Goal: Task Accomplishment & Management: Manage account settings

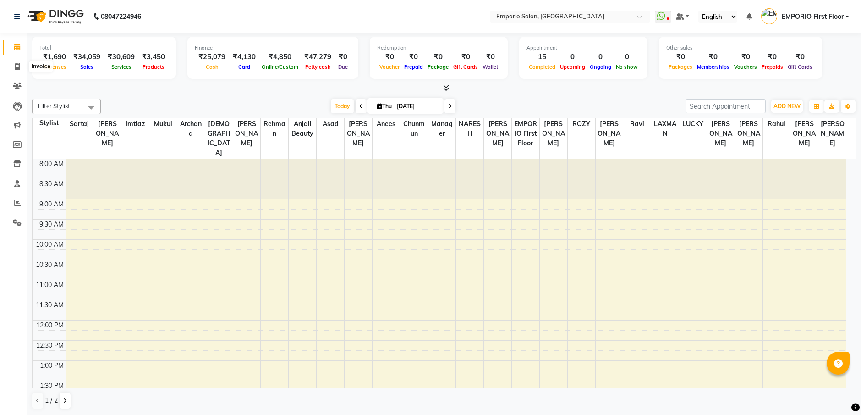
click at [17, 66] on icon at bounding box center [17, 66] width 5 height 7
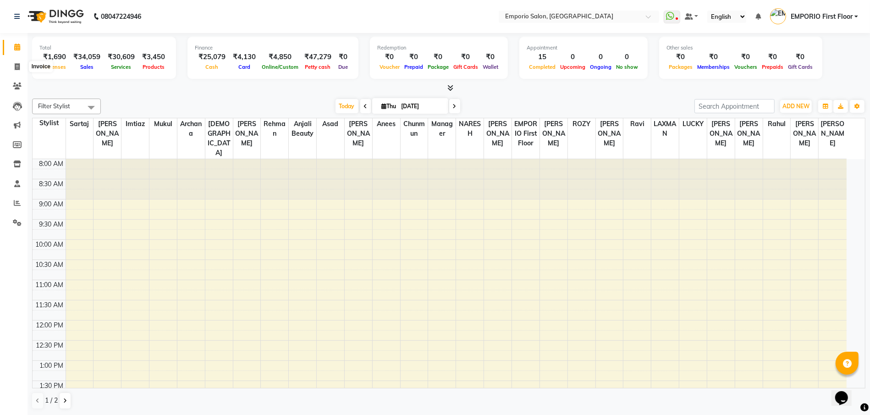
select select "6332"
select select "service"
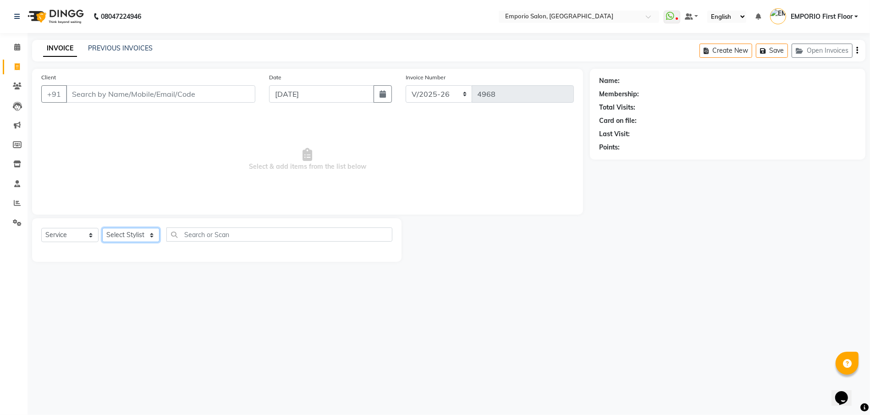
drag, startPoint x: 143, startPoint y: 237, endPoint x: 143, endPoint y: 230, distance: 7.3
click at [143, 230] on select "Select Stylist Anees Anjali beauty Archana Asad AYUSH chunmun EMPORIO First Flo…" at bounding box center [130, 235] width 57 height 14
select select "47501"
click at [102, 228] on select "Select Stylist Anees Anjali beauty Archana Asad AYUSH chunmun EMPORIO First Flo…" at bounding box center [130, 235] width 57 height 14
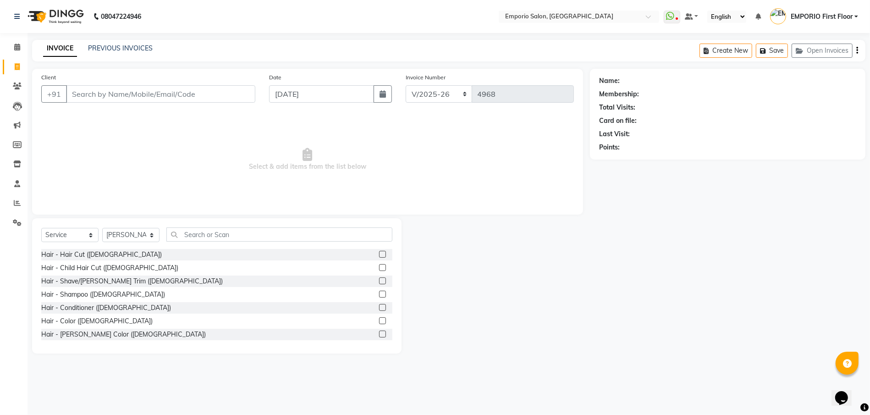
drag, startPoint x: 98, startPoint y: 252, endPoint x: 116, endPoint y: 252, distance: 17.9
click at [110, 252] on div "Hair - Hair Cut (Male)" at bounding box center [216, 254] width 351 height 11
click at [73, 253] on div "Hair - Hair Cut (Male)" at bounding box center [101, 255] width 121 height 10
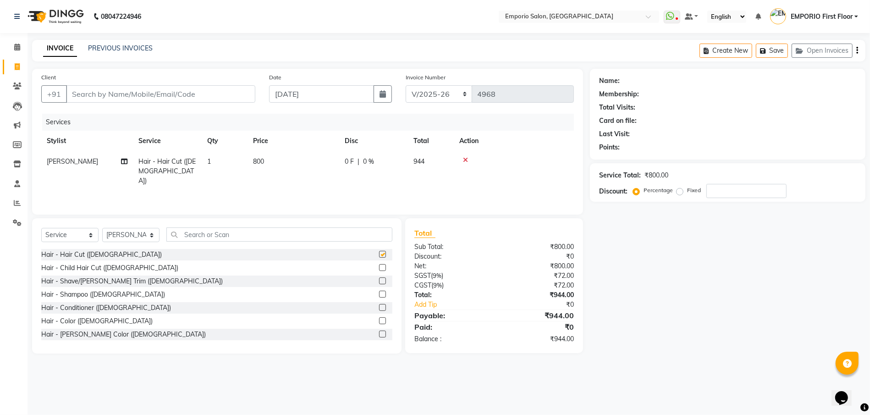
checkbox input "false"
click at [316, 160] on td "800" at bounding box center [294, 171] width 92 height 40
select select "47501"
click at [317, 160] on input "800" at bounding box center [336, 164] width 81 height 14
type input "8"
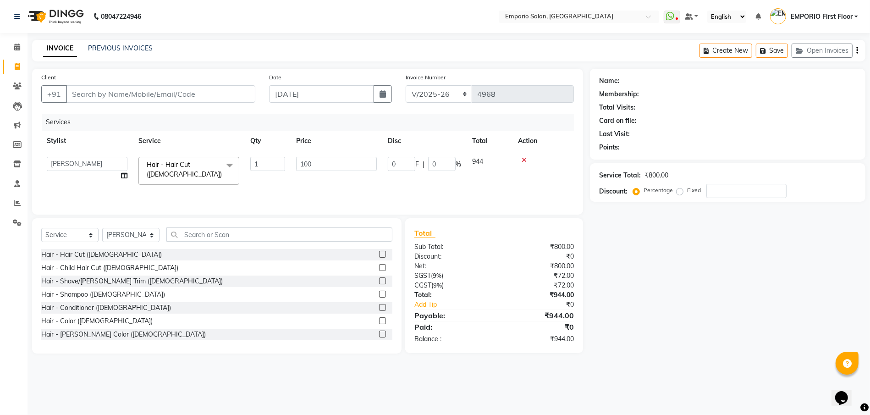
type input "1000"
click at [569, 381] on div "08047224946 Select Location × Emporio Salon, Green Park WhatsApp Status ✕ Statu…" at bounding box center [435, 207] width 870 height 415
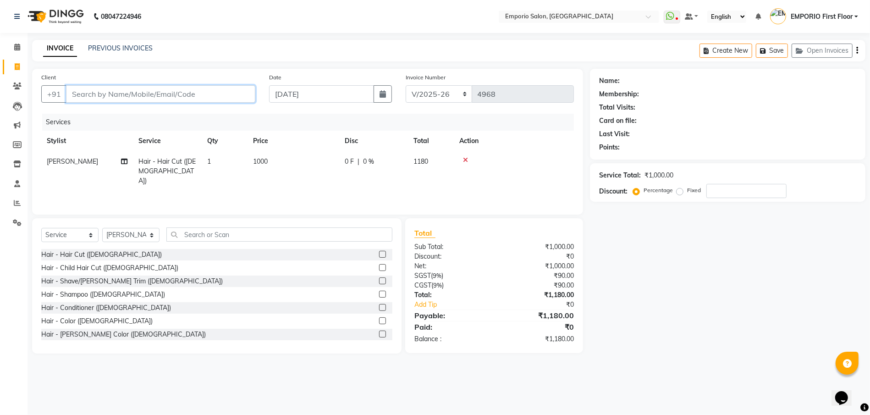
click at [249, 100] on input "Client" at bounding box center [160, 93] width 189 height 17
type input "9"
type input "0"
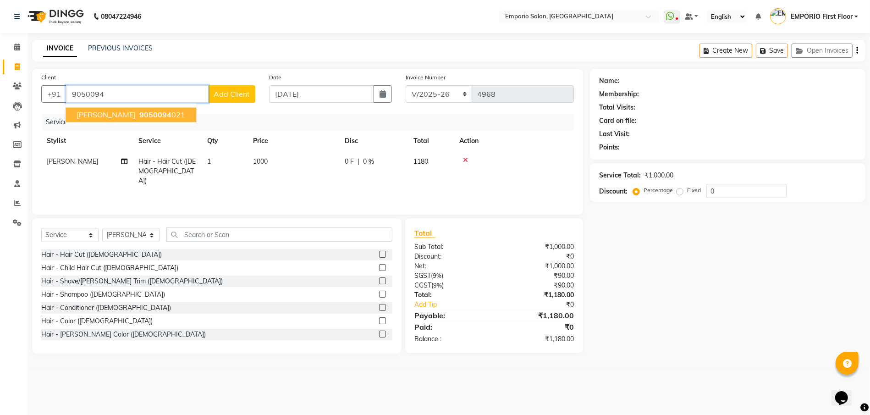
click at [168, 118] on ngb-highlight "9050094 021" at bounding box center [162, 114] width 48 height 9
type input "9050094021"
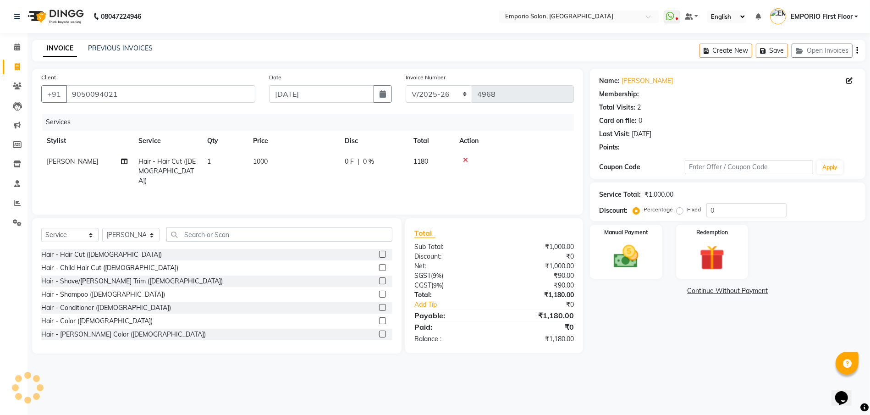
select select "1: Object"
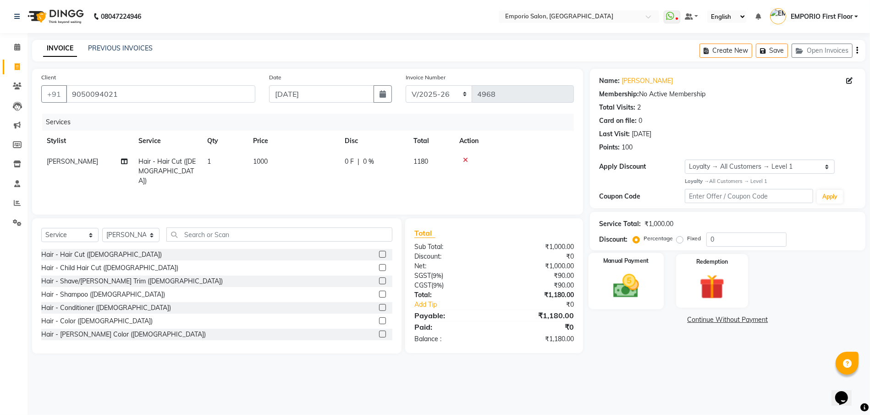
click at [595, 303] on div "Manual Payment" at bounding box center [626, 281] width 75 height 56
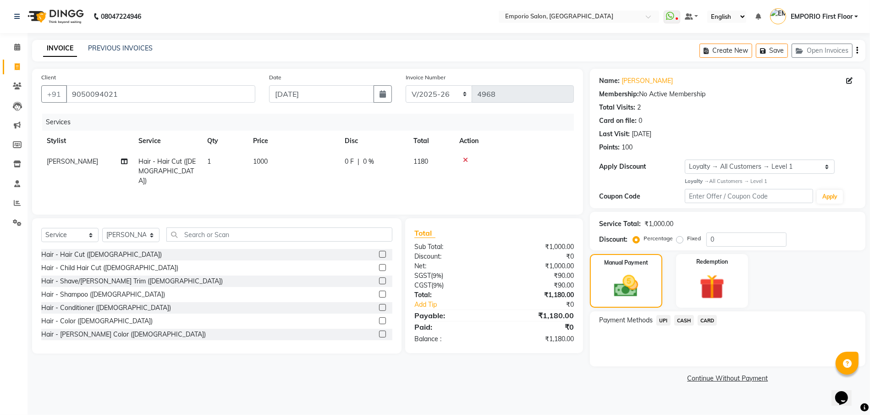
click at [683, 321] on span "CASH" at bounding box center [684, 320] width 20 height 11
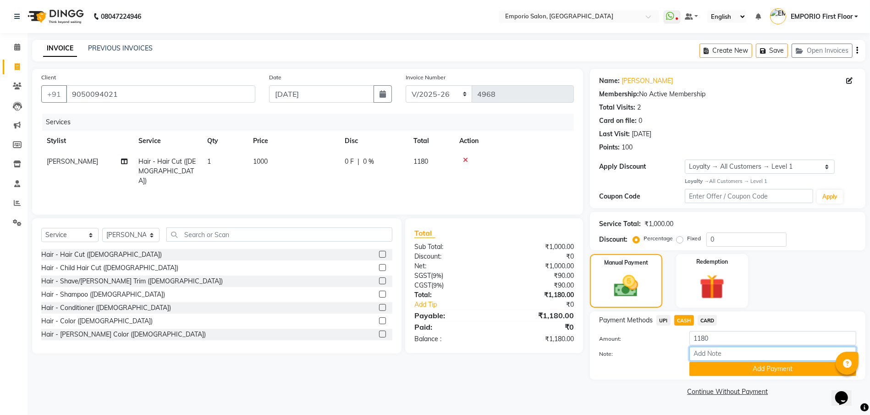
click at [711, 360] on input "Note:" at bounding box center [772, 354] width 167 height 14
click at [706, 372] on button "Add Payment" at bounding box center [772, 369] width 167 height 14
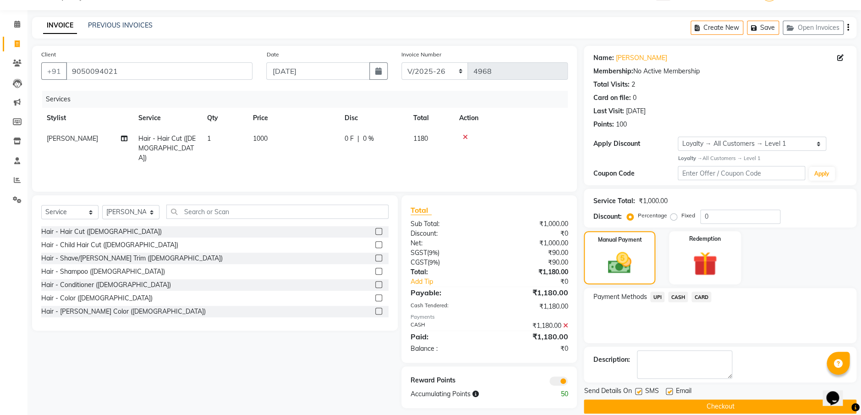
scroll to position [35, 0]
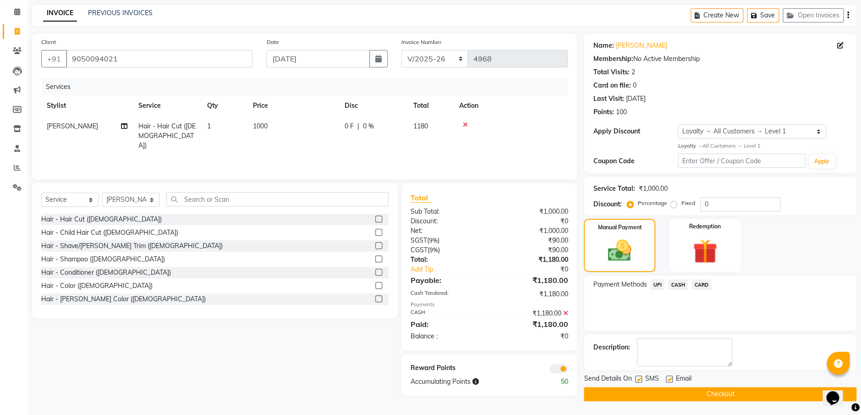
click at [702, 398] on button "Checkout" at bounding box center [720, 394] width 273 height 14
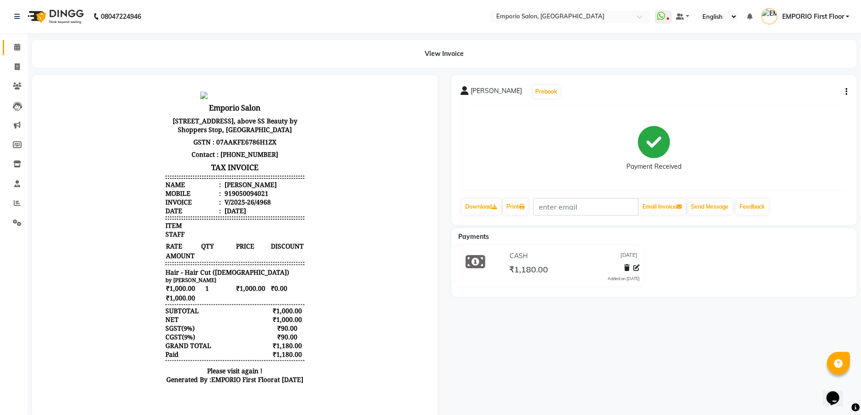
click at [6, 47] on link "Calendar" at bounding box center [14, 47] width 22 height 15
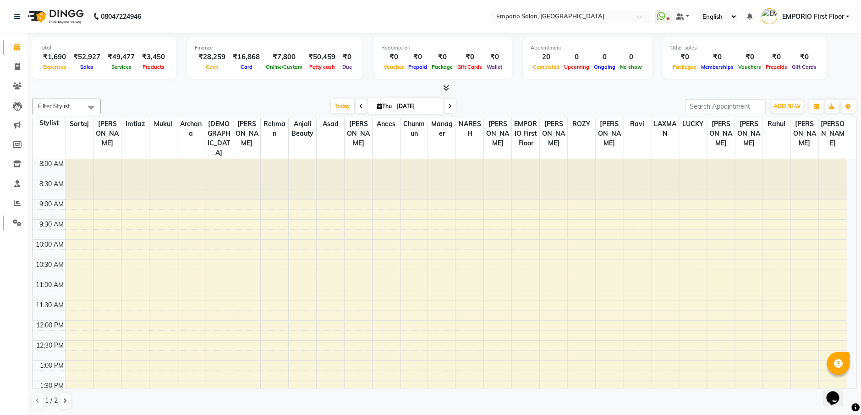
click at [18, 221] on icon at bounding box center [17, 222] width 9 height 7
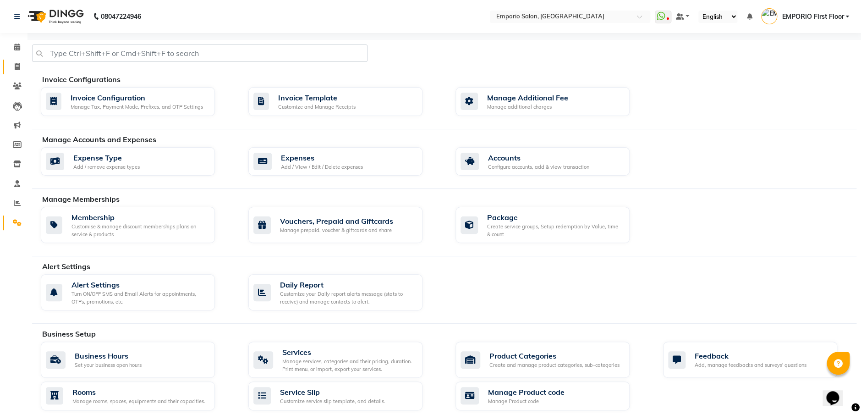
click at [17, 66] on icon at bounding box center [17, 66] width 5 height 7
select select "service"
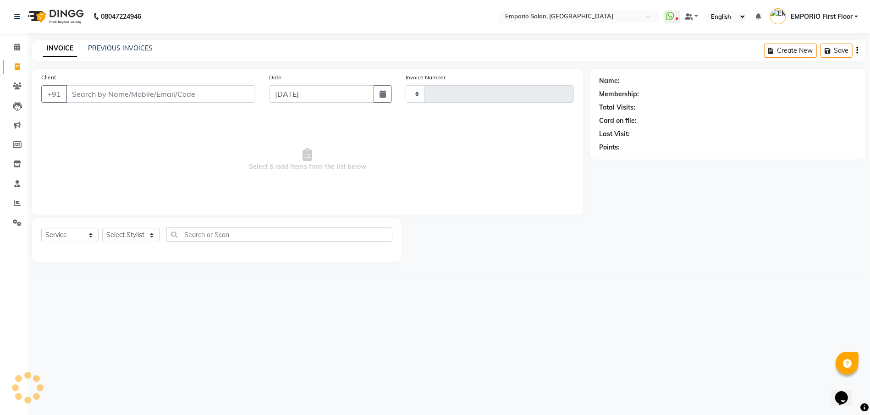
type input "4970"
select select "6332"
click at [124, 47] on link "PREVIOUS INVOICES" at bounding box center [120, 48] width 65 height 8
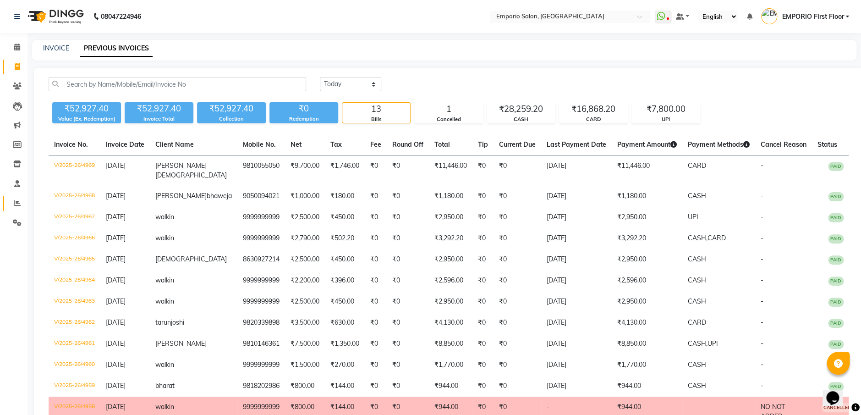
click at [17, 201] on icon at bounding box center [17, 202] width 7 height 7
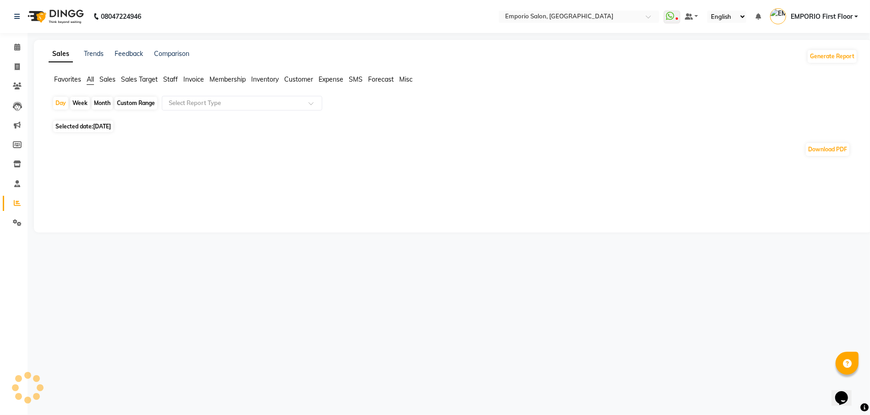
click at [174, 79] on span "Staff" at bounding box center [170, 79] width 15 height 8
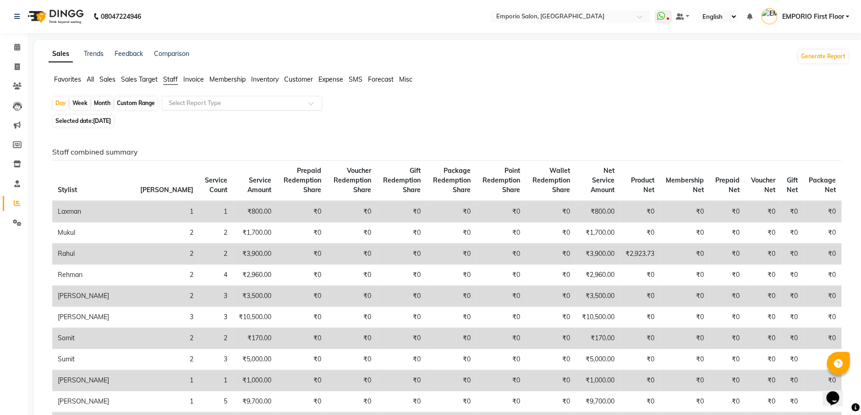
click at [204, 100] on input "text" at bounding box center [233, 103] width 132 height 9
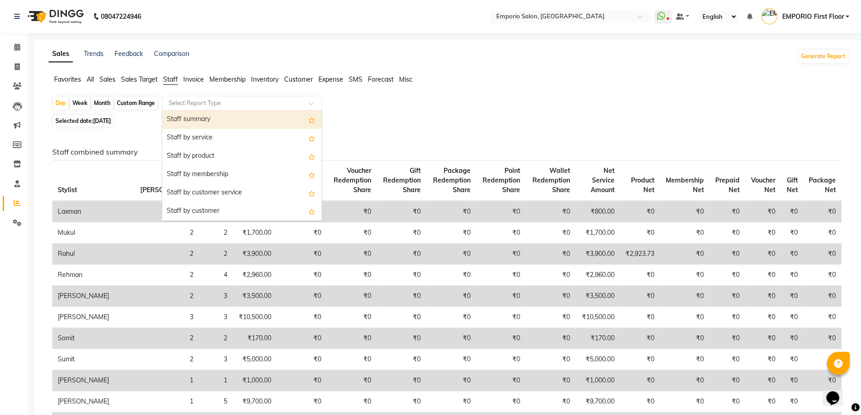
click at [248, 183] on div "Staff by membership" at bounding box center [242, 174] width 160 height 18
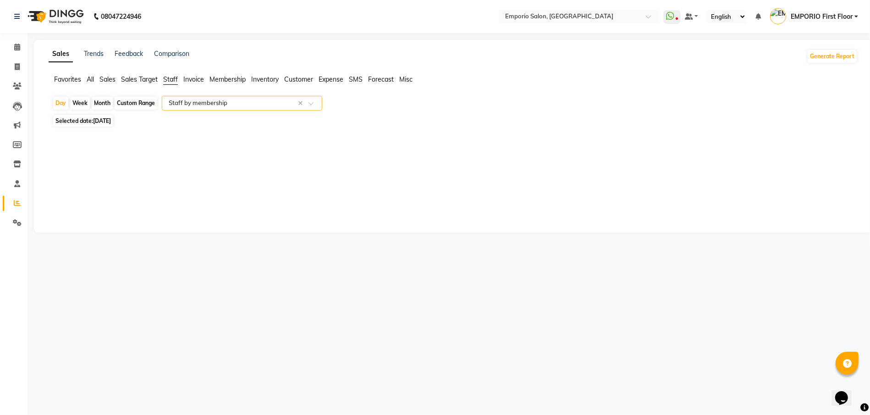
click at [278, 102] on input "text" at bounding box center [233, 103] width 132 height 9
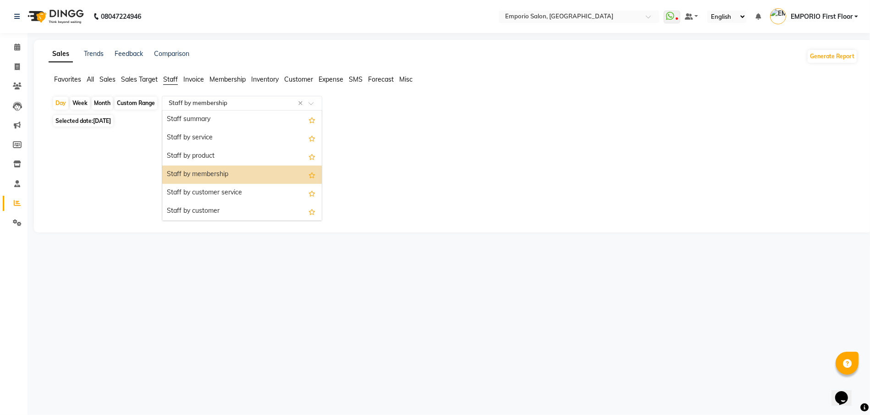
click at [260, 189] on div "Staff by customer service" at bounding box center [242, 193] width 160 height 18
select select "filtered_report"
select select "csv"
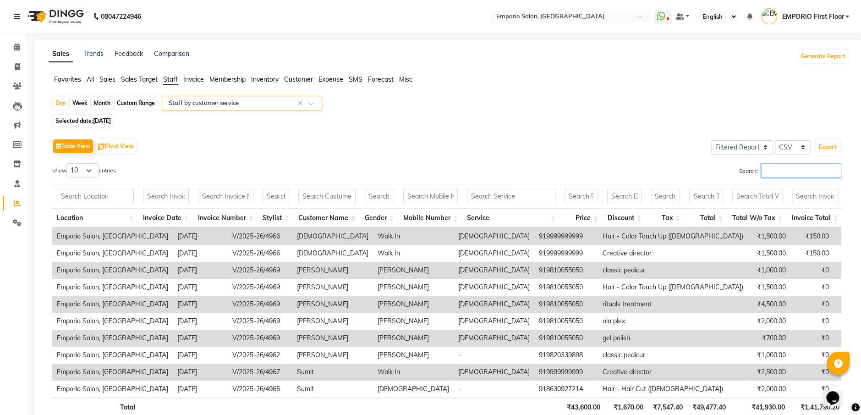
click at [785, 166] on input "Search:" at bounding box center [801, 170] width 80 height 14
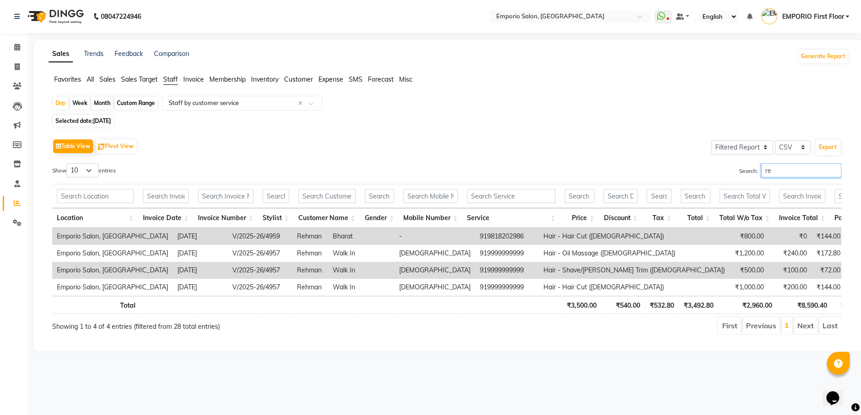
type input "r"
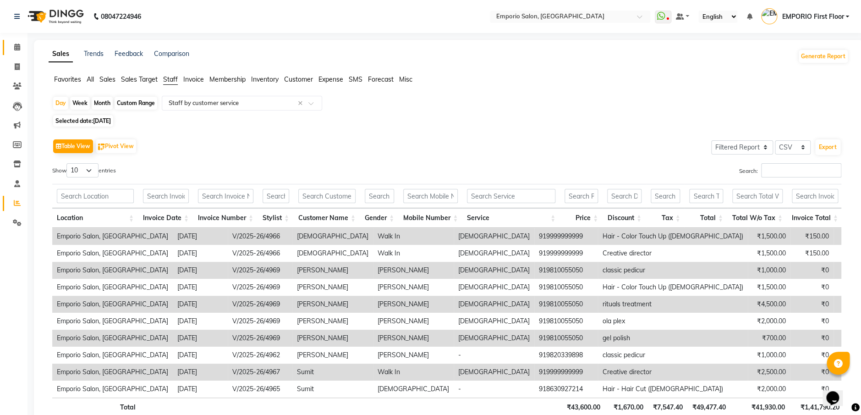
click at [19, 52] on span at bounding box center [17, 47] width 16 height 11
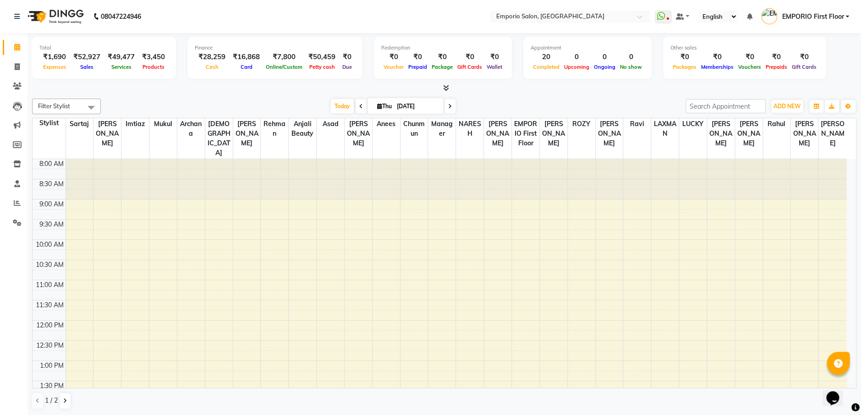
click at [694, 79] on div "Total ₹1,690 Expenses ₹52,927 Sales ₹49,477 Services ₹3,450 Products Finance ₹2…" at bounding box center [444, 59] width 825 height 45
click at [13, 65] on span at bounding box center [17, 67] width 16 height 11
select select "service"
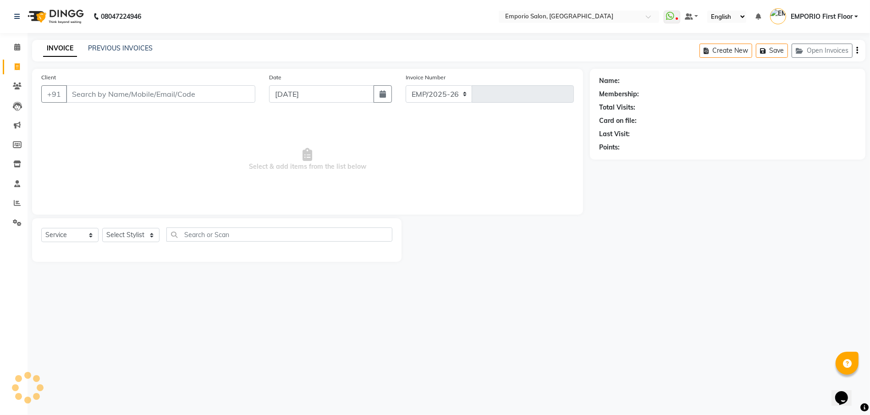
select select "6332"
type input "4971"
drag, startPoint x: 141, startPoint y: 224, endPoint x: 136, endPoint y: 236, distance: 12.8
click at [140, 227] on div "Select Service Product Membership Package Voucher Prepaid Gift Card Select Styl…" at bounding box center [216, 240] width 369 height 44
click at [136, 236] on select "Select Stylist Anees Anjali beauty Archana Asad AYUSH chunmun EMPORIO First Flo…" at bounding box center [130, 235] width 57 height 14
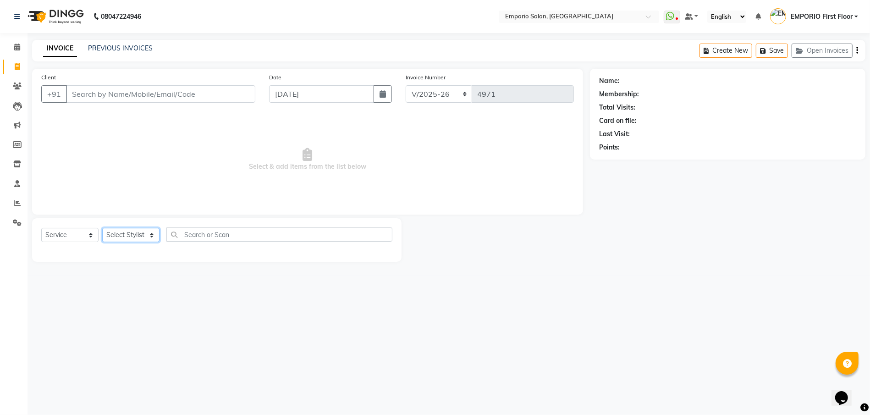
click at [129, 237] on select "Select Stylist Anees Anjali beauty Archana Asad AYUSH chunmun EMPORIO First Flo…" at bounding box center [130, 235] width 57 height 14
click at [102, 228] on select "Select Stylist Anees Anjali beauty Archana Asad AYUSH chunmun EMPORIO First Flo…" at bounding box center [130, 235] width 57 height 14
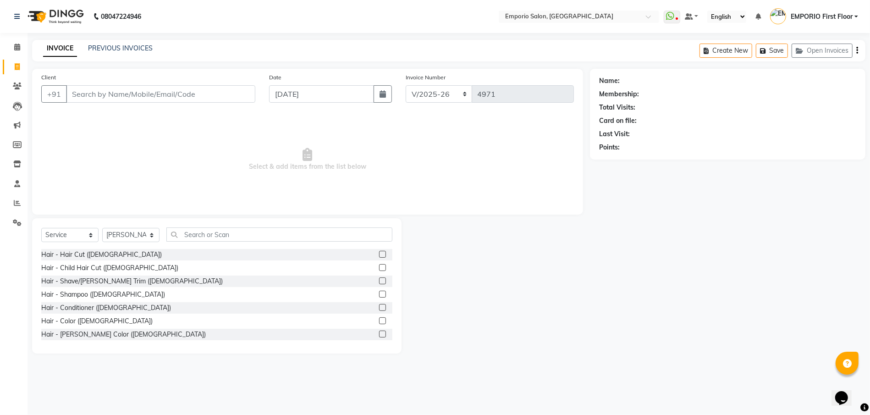
drag, startPoint x: 130, startPoint y: 221, endPoint x: 126, endPoint y: 234, distance: 13.5
click at [130, 225] on div "Select Service Product Membership Package Voucher Prepaid Gift Card Select Styl…" at bounding box center [216, 285] width 369 height 135
click at [126, 234] on select "Select Stylist Anees Anjali beauty Archana Asad AYUSH chunmun EMPORIO First Flo…" at bounding box center [130, 235] width 57 height 14
select select "47514"
click at [102, 228] on select "Select Stylist Anees Anjali beauty Archana Asad AYUSH chunmun EMPORIO First Flo…" at bounding box center [130, 235] width 57 height 14
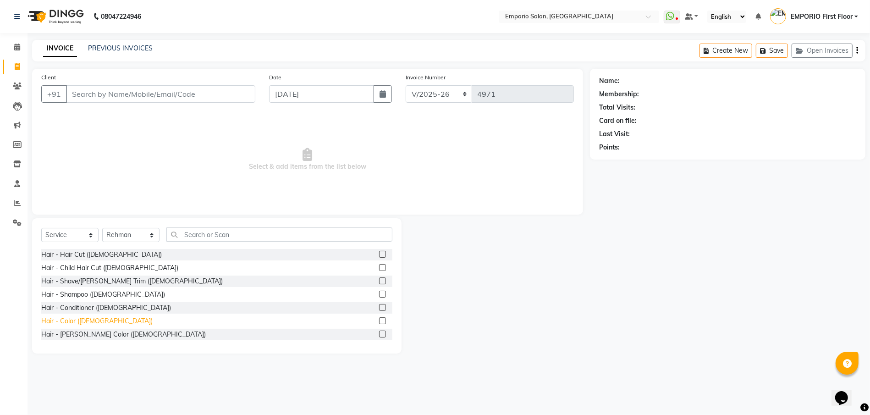
click at [82, 324] on div "Hair - Color (Male)" at bounding box center [96, 321] width 111 height 10
checkbox input "false"
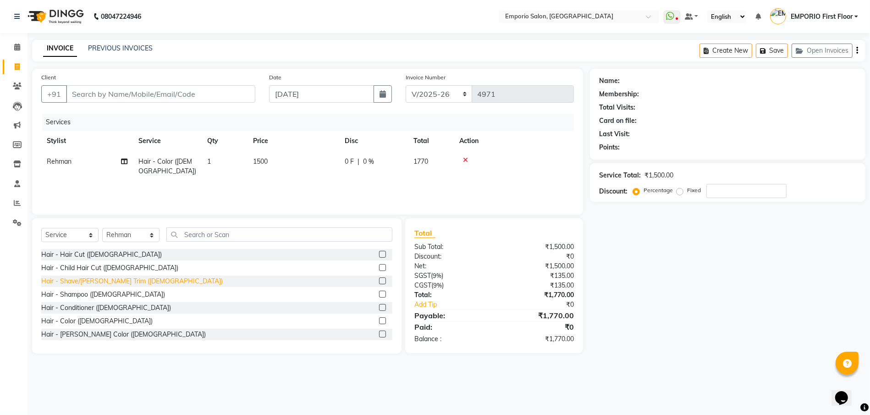
click at [115, 279] on div "Hair - Shave/Beard Trim (Male)" at bounding box center [132, 281] width 182 height 10
checkbox input "false"
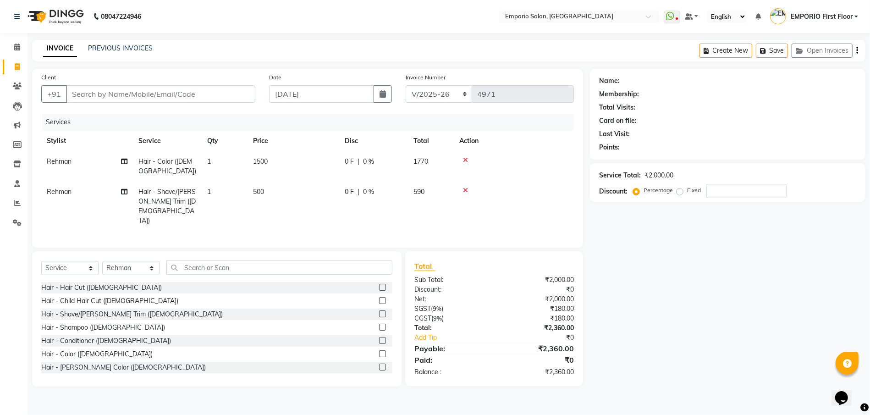
click at [328, 182] on td "500" at bounding box center [294, 207] width 92 height 50
select select "47514"
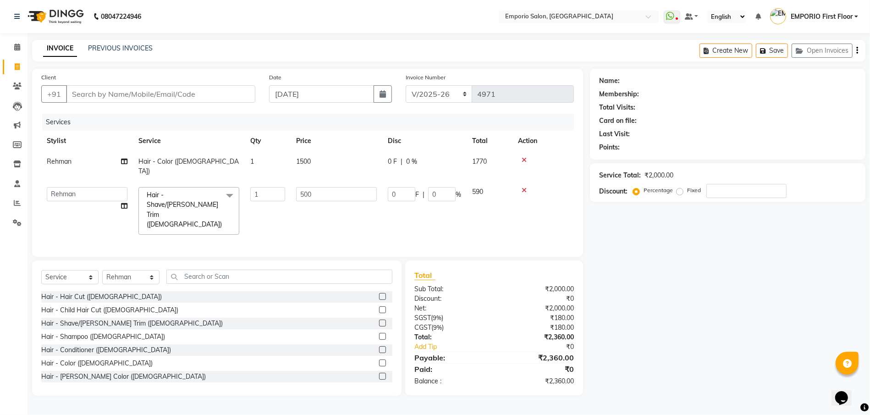
click at [329, 182] on td "500" at bounding box center [337, 211] width 92 height 59
click at [337, 187] on input "500" at bounding box center [336, 194] width 81 height 14
type input "5"
type input "700"
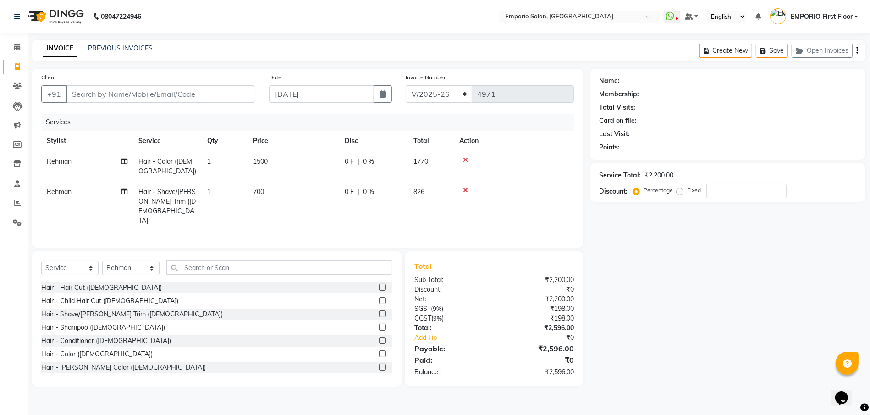
click at [599, 391] on div "08047224946 Select Location × Emporio Salon, Green Park WhatsApp Status ✕ Statu…" at bounding box center [435, 207] width 870 height 415
click at [169, 89] on input "Client" at bounding box center [160, 93] width 189 height 17
type input "k"
type input "0"
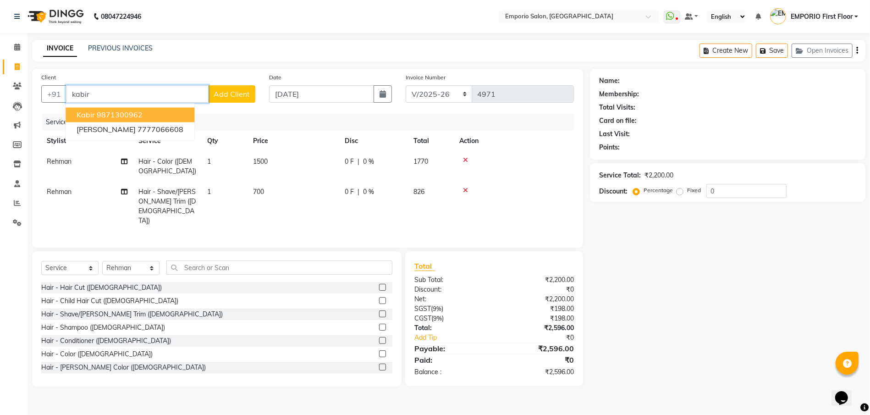
click at [171, 121] on button "kabir 9871300962" at bounding box center [130, 115] width 129 height 15
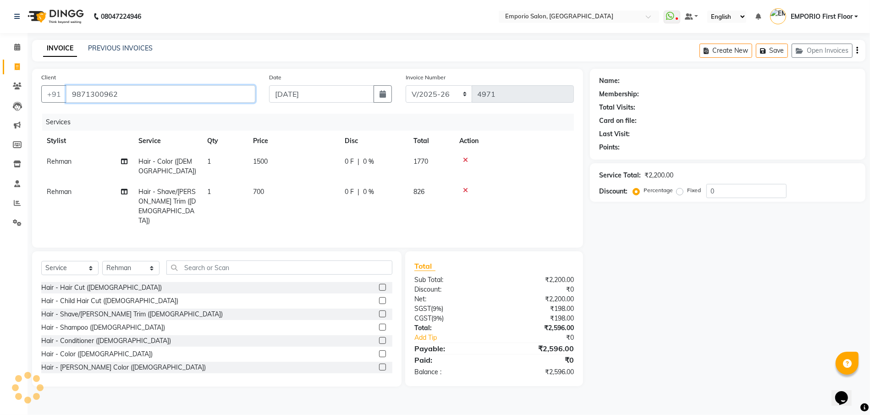
type input "9871300962"
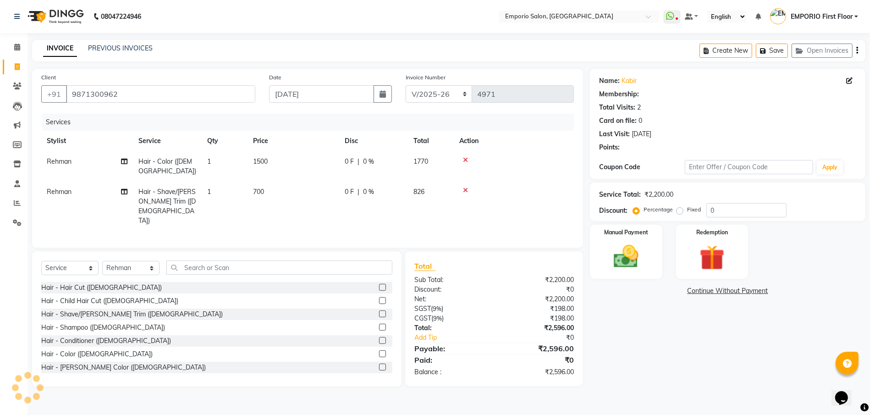
select select "1: Object"
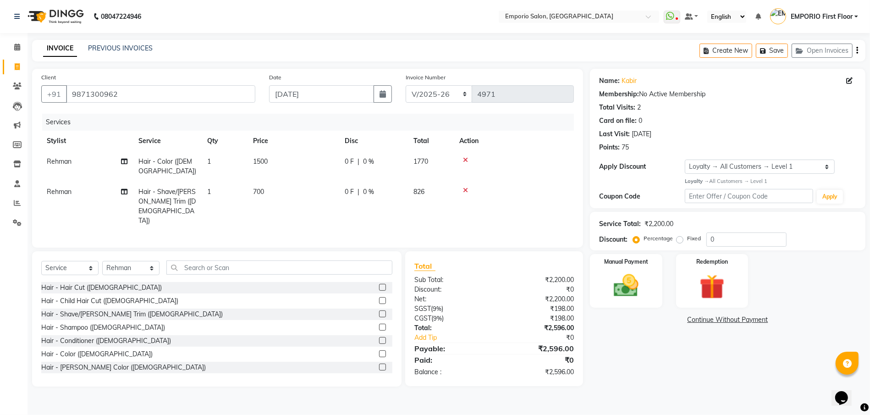
click at [177, 103] on div "Client +91 9871300962" at bounding box center [148, 91] width 228 height 38
click at [177, 90] on input "9871300962" at bounding box center [160, 93] width 189 height 17
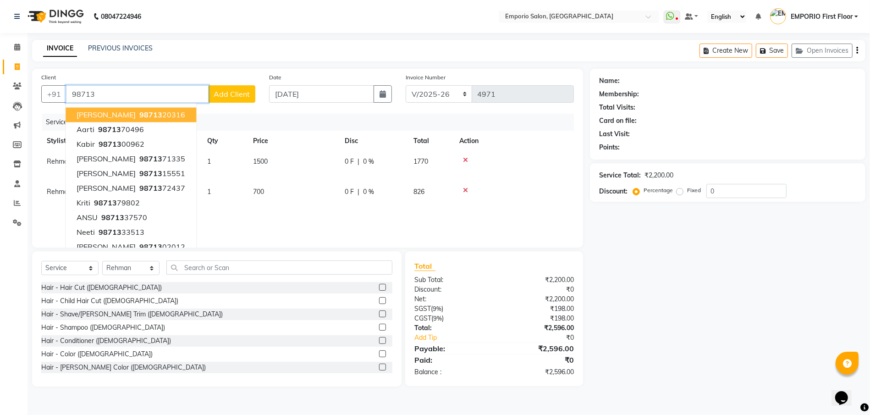
click at [149, 89] on input "98713" at bounding box center [137, 93] width 143 height 17
type input "9"
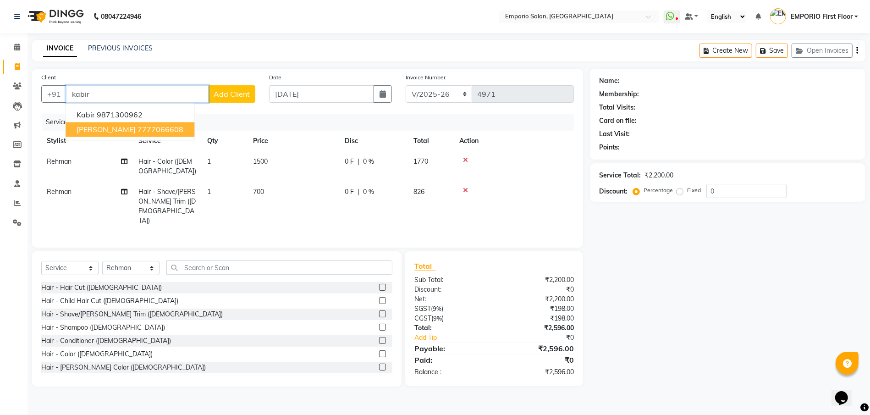
click at [161, 136] on button "KABIR PARTAP SINGH 7777066608" at bounding box center [130, 129] width 129 height 15
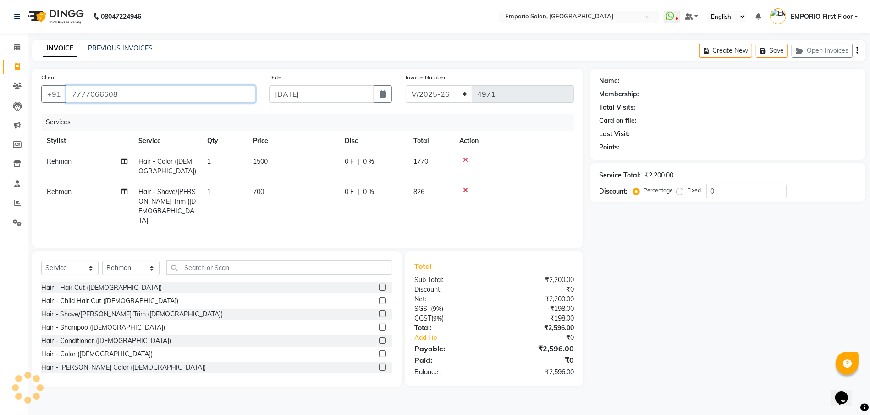
type input "7777066608"
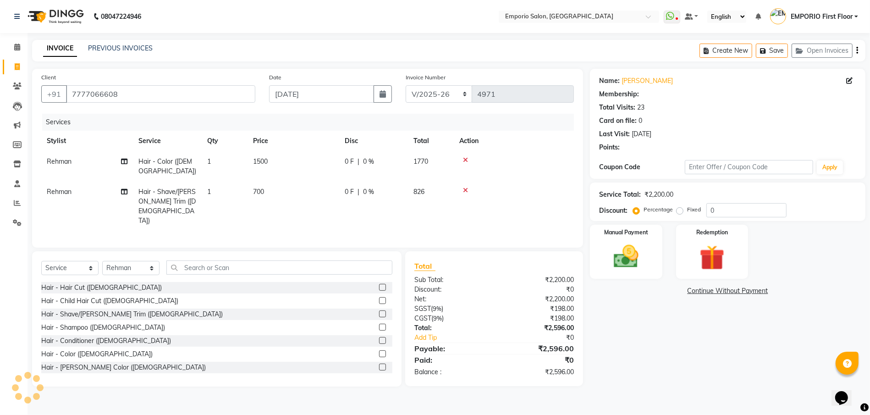
select select "1: Object"
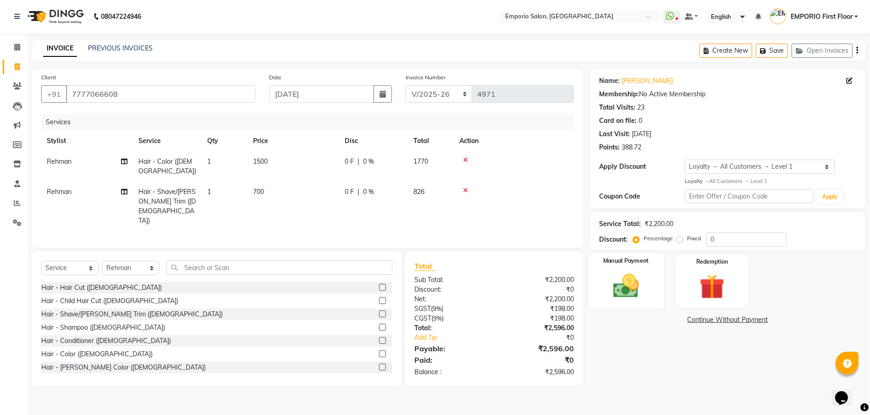
click at [598, 286] on div "Manual Payment" at bounding box center [626, 281] width 75 height 56
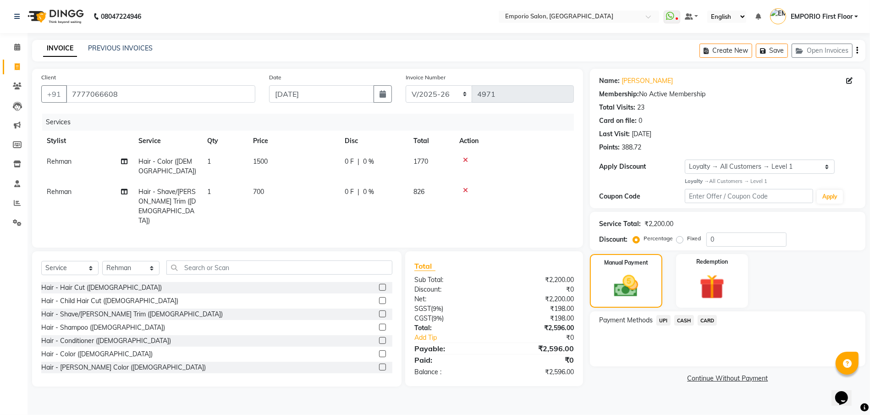
click at [682, 320] on span "CASH" at bounding box center [684, 320] width 20 height 11
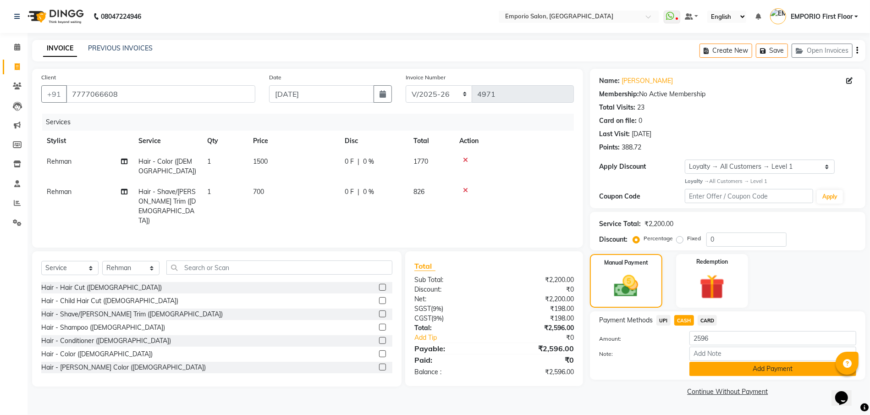
click at [703, 364] on button "Add Payment" at bounding box center [772, 369] width 167 height 14
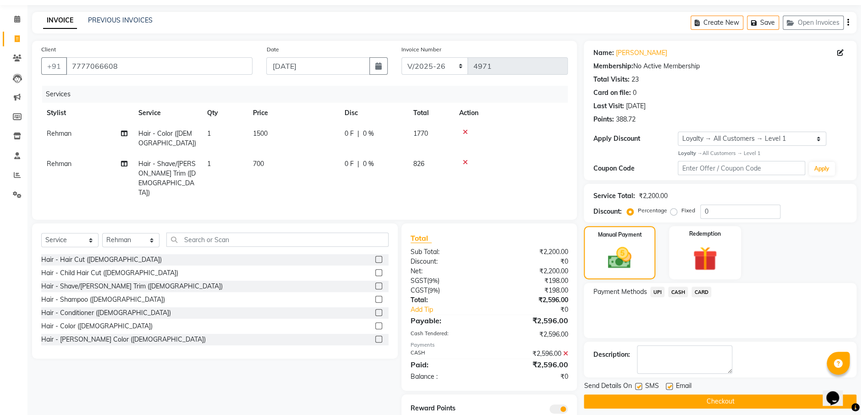
scroll to position [43, 0]
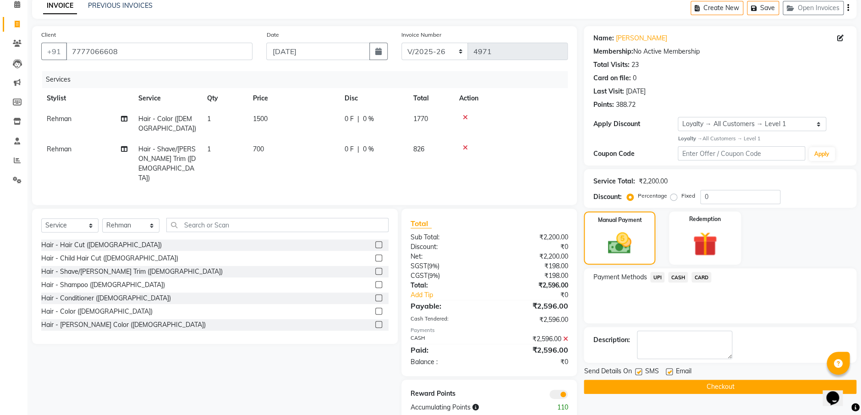
click at [712, 382] on button "Checkout" at bounding box center [720, 387] width 273 height 14
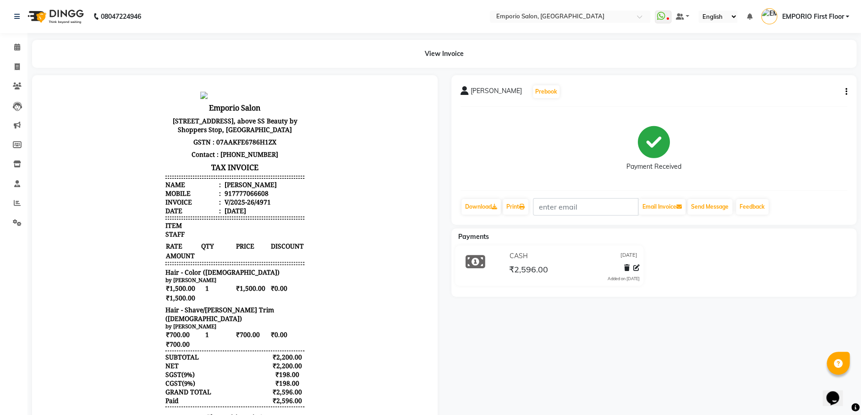
scroll to position [7, 0]
click at [20, 46] on icon at bounding box center [17, 47] width 6 height 7
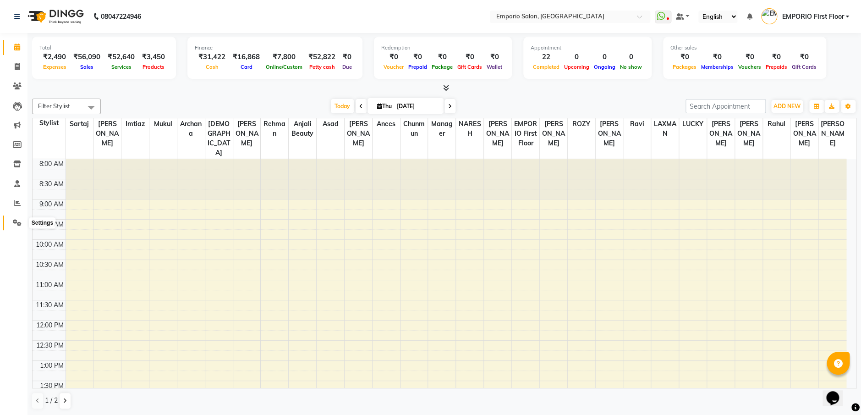
click at [13, 220] on icon at bounding box center [17, 222] width 9 height 7
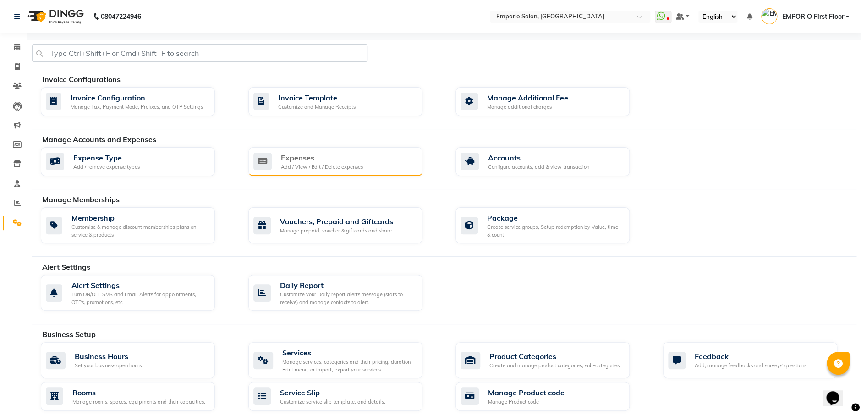
click at [345, 161] on div "Expenses" at bounding box center [322, 157] width 82 height 11
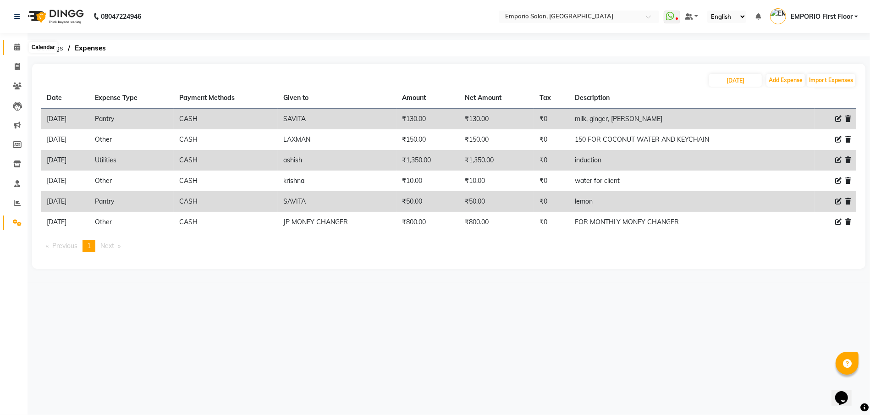
click at [16, 50] on icon at bounding box center [17, 47] width 6 height 7
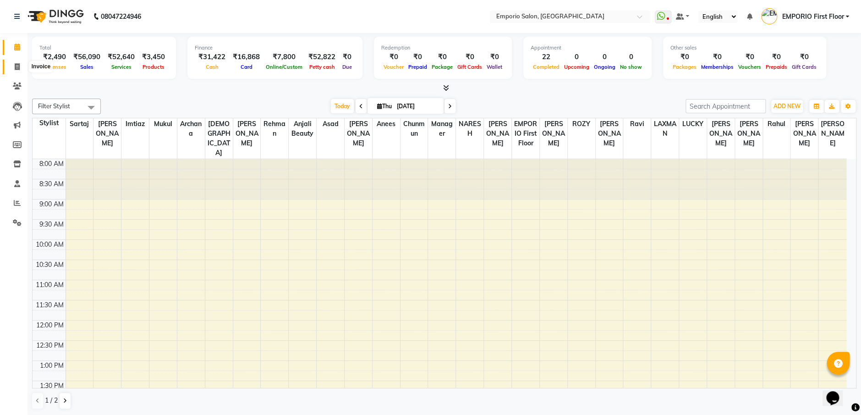
click at [11, 66] on span at bounding box center [17, 67] width 16 height 11
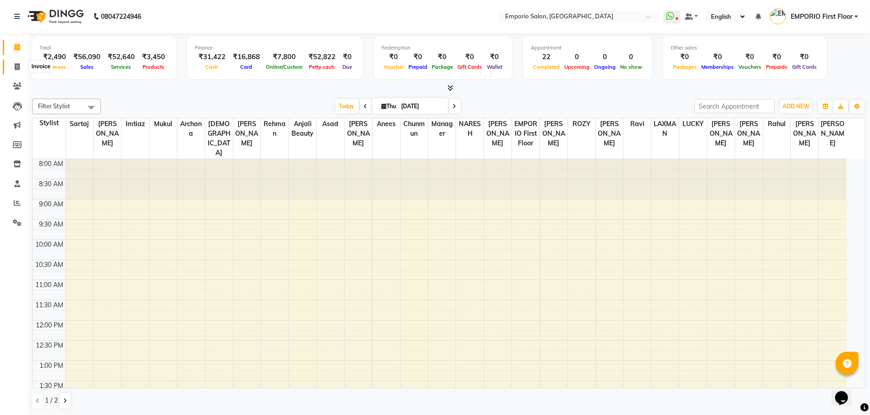
select select "6332"
select select "service"
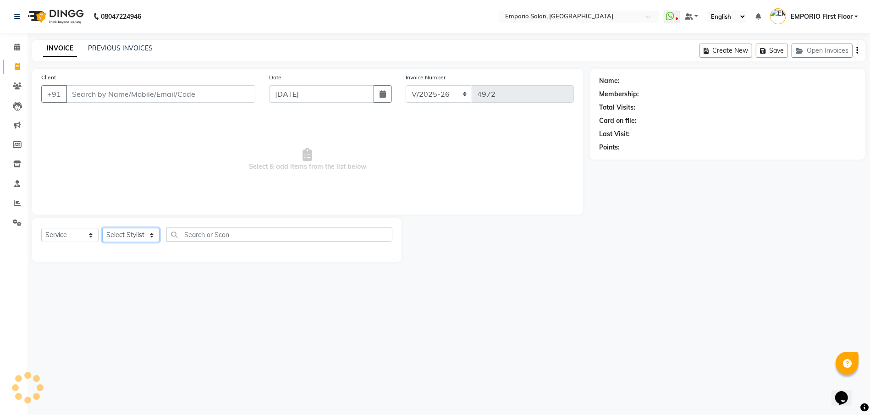
click at [116, 229] on select "Select Stylist Anees Anjali beauty Archana Asad AYUSH chunmun EMPORIO First Flo…" at bounding box center [130, 235] width 57 height 14
select select "47514"
click at [102, 228] on select "Select Stylist Anees Anjali beauty Archana Asad AYUSH chunmun EMPORIO First Flo…" at bounding box center [130, 235] width 57 height 14
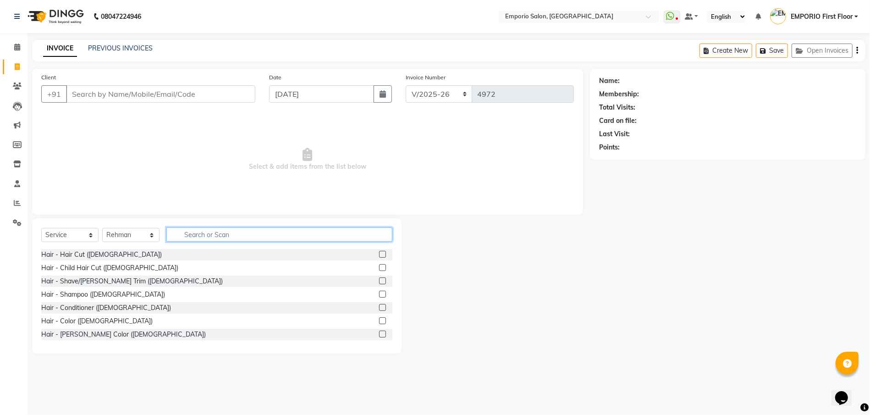
click at [237, 237] on input "text" at bounding box center [279, 234] width 226 height 14
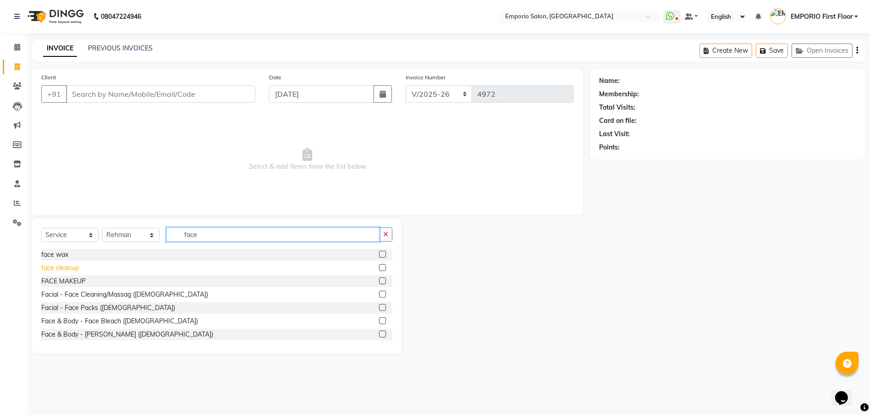
type input "face"
click at [71, 268] on div "face cleanup" at bounding box center [60, 268] width 38 height 10
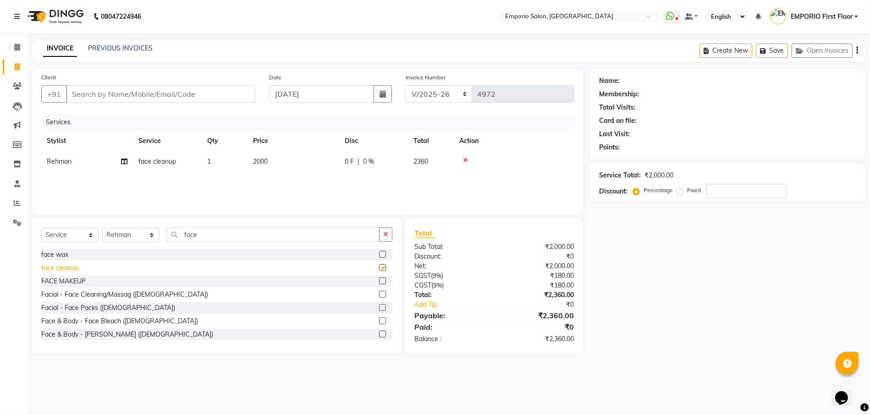
checkbox input "false"
click at [362, 161] on div "0 F | 0 %" at bounding box center [374, 162] width 58 height 10
select select "47514"
click at [362, 161] on input "2000" at bounding box center [336, 164] width 81 height 14
type input "2500"
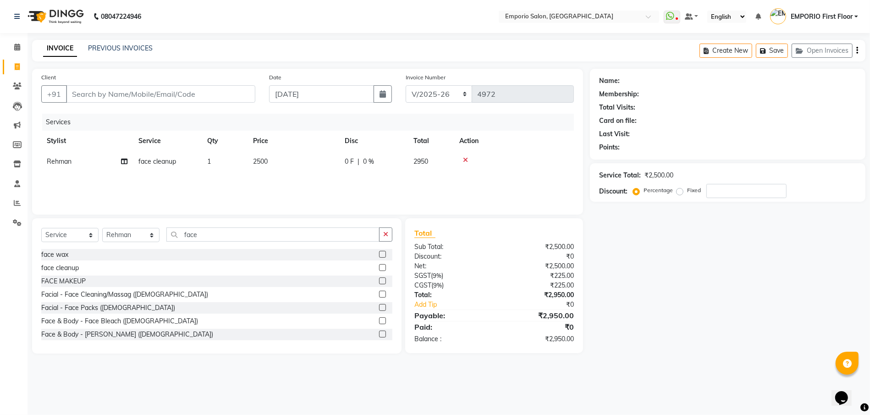
click at [498, 375] on div "08047224946 Select Location × Emporio Salon, Green Park WhatsApp Status ✕ Statu…" at bounding box center [435, 207] width 870 height 415
click at [380, 237] on button "button" at bounding box center [385, 234] width 13 height 14
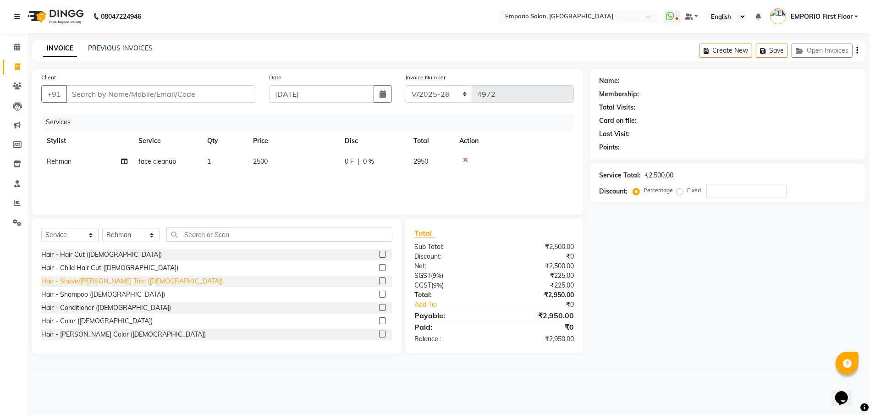
click at [126, 281] on div "Hair - Shave/Beard Trim (Male)" at bounding box center [132, 281] width 182 height 10
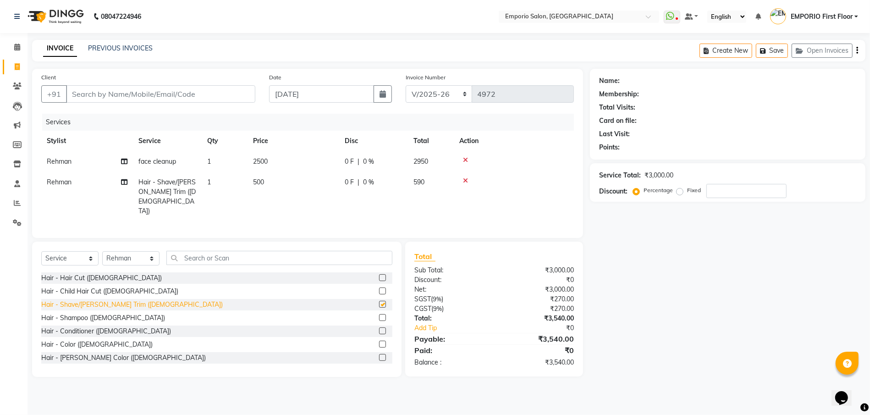
checkbox input "false"
click at [221, 83] on div "Client +91" at bounding box center [148, 91] width 228 height 38
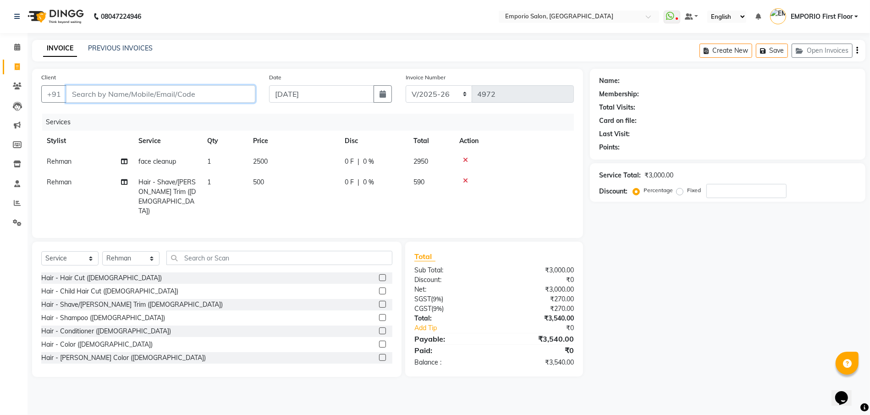
click at [218, 93] on input "Client" at bounding box center [160, 93] width 189 height 17
type input "9"
type input "0"
type input "99999999999999999999"
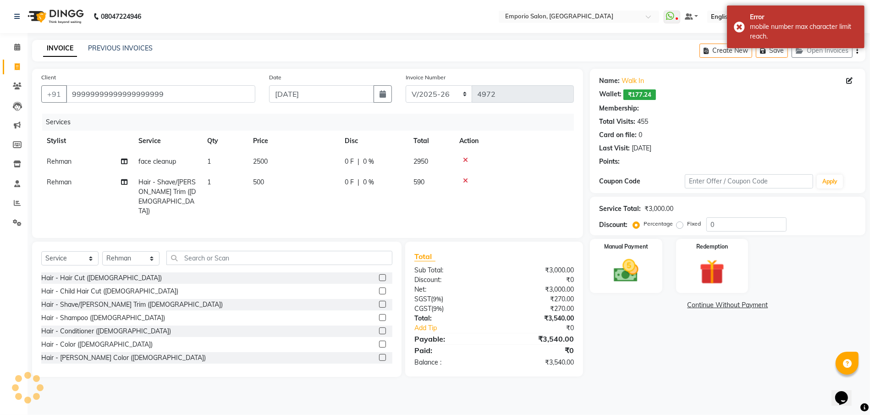
select select "1: Object"
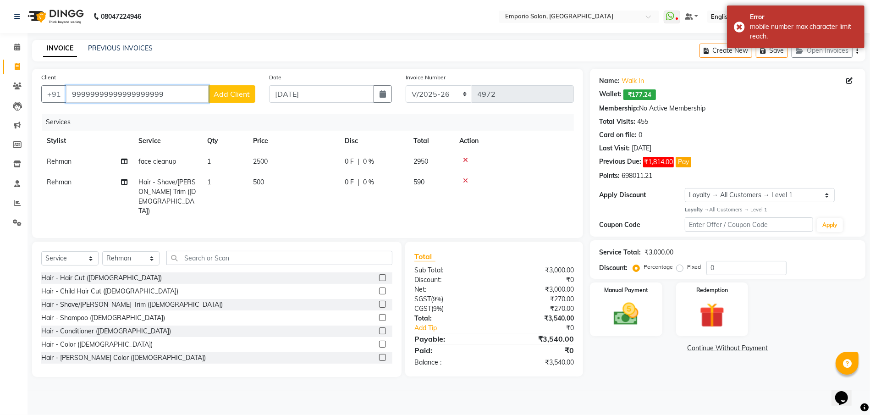
click at [160, 97] on input "99999999999999999999" at bounding box center [137, 93] width 143 height 17
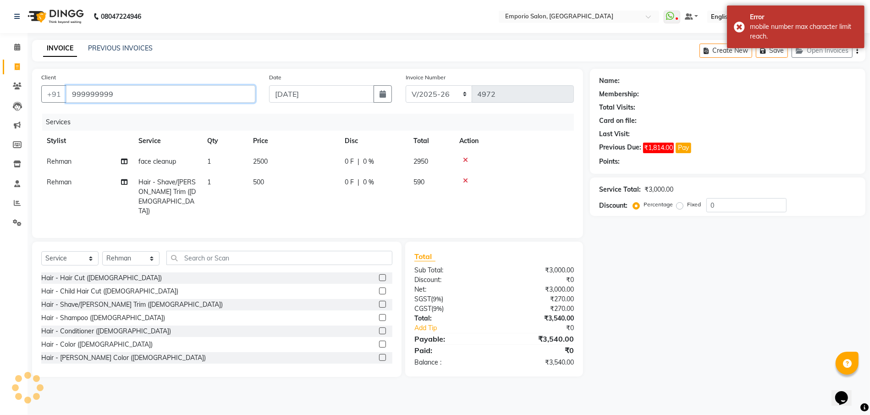
type input "999999999"
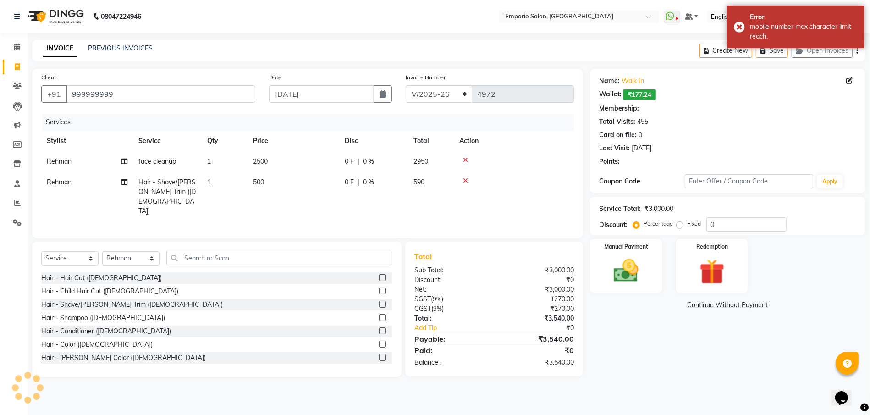
select select "1: Object"
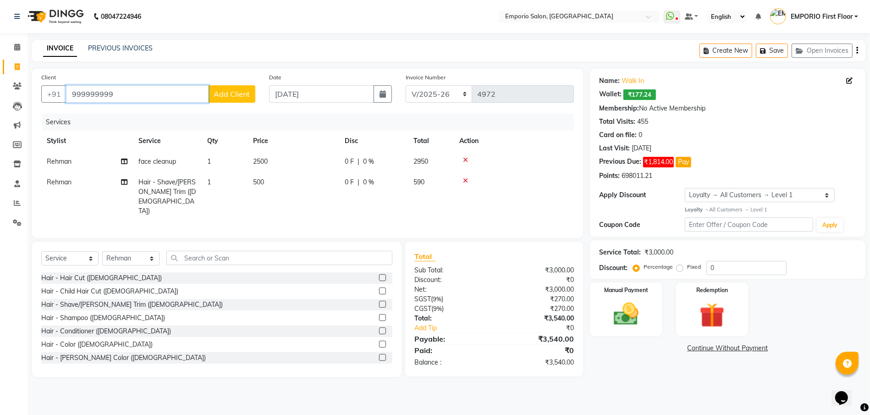
click at [150, 99] on input "999999999" at bounding box center [137, 93] width 143 height 17
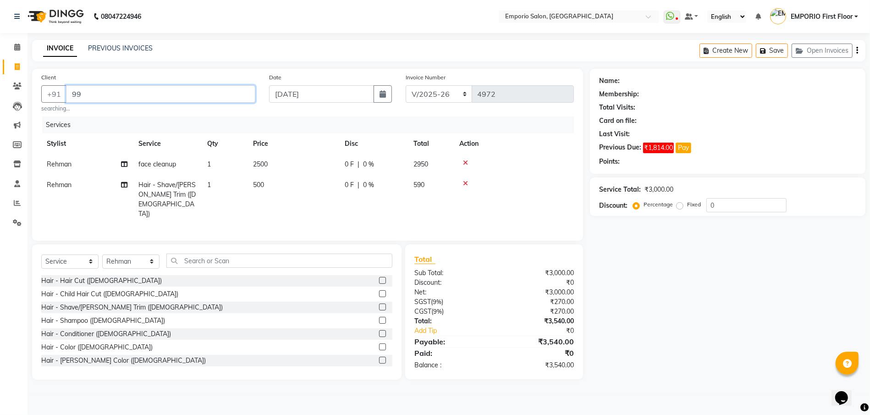
type input "9"
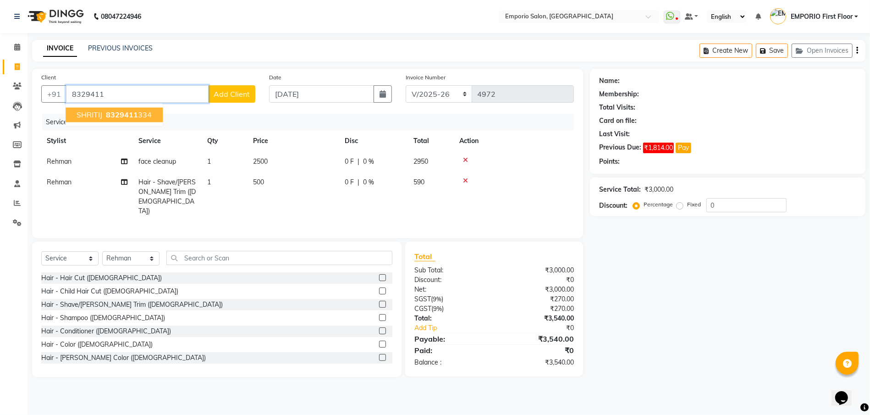
click at [149, 117] on ngb-highlight "8329411 334" at bounding box center [128, 114] width 48 height 9
type input "8329411334"
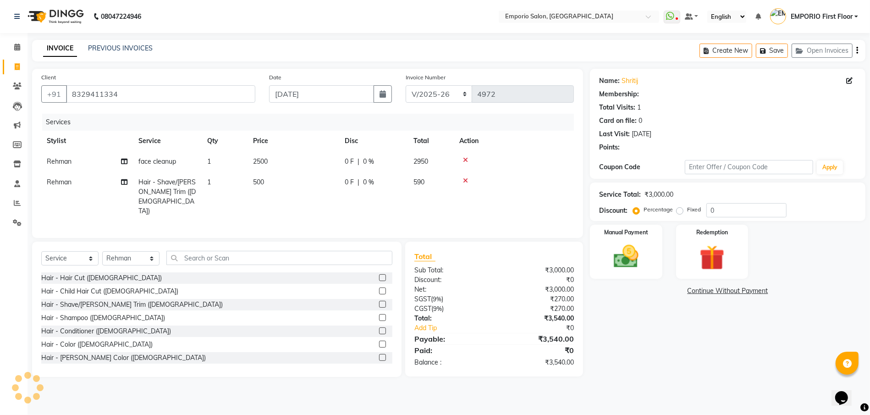
select select "1: Object"
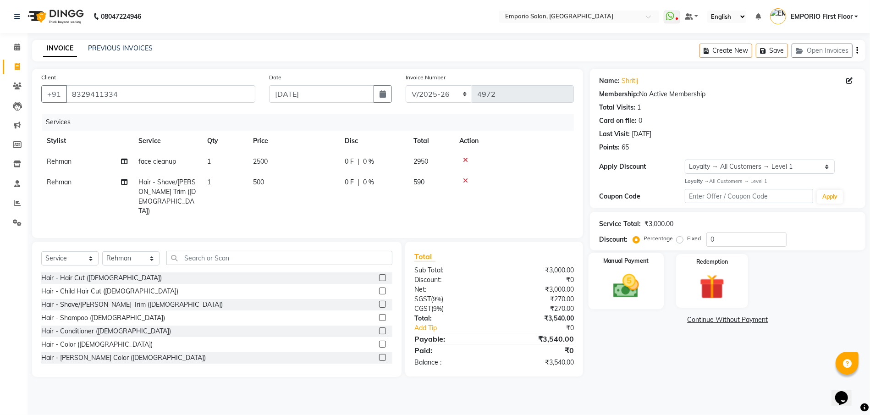
click at [617, 287] on img at bounding box center [626, 286] width 42 height 30
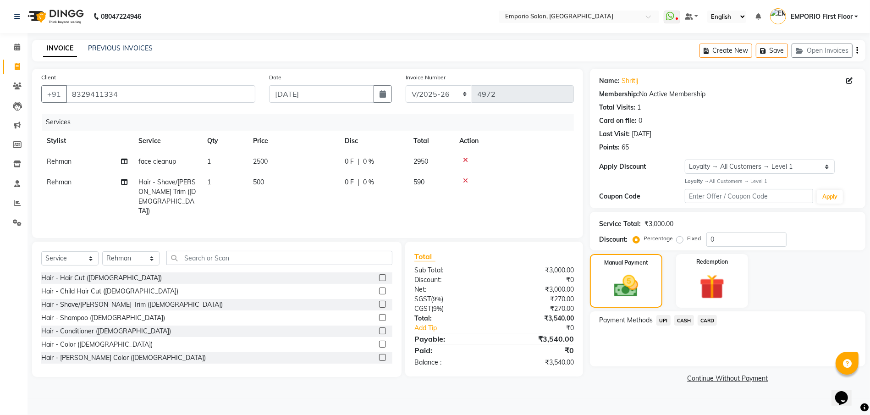
click at [667, 316] on span "UPI" at bounding box center [663, 320] width 14 height 11
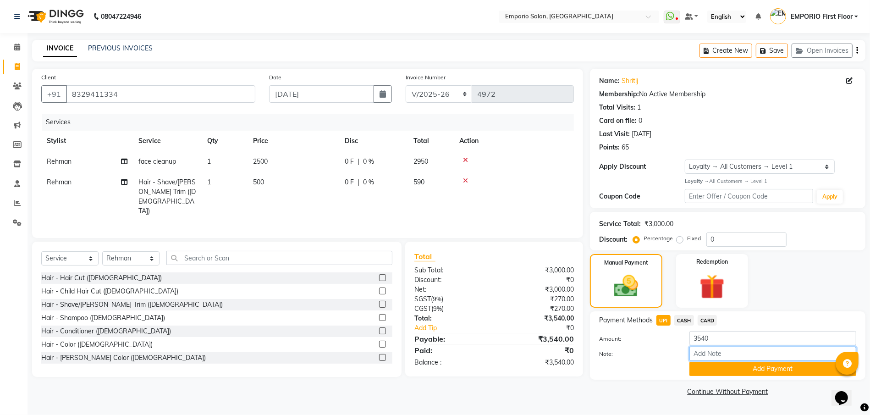
click at [725, 360] on input "Note:" at bounding box center [772, 354] width 167 height 14
click at [721, 371] on button "Add Payment" at bounding box center [772, 369] width 167 height 14
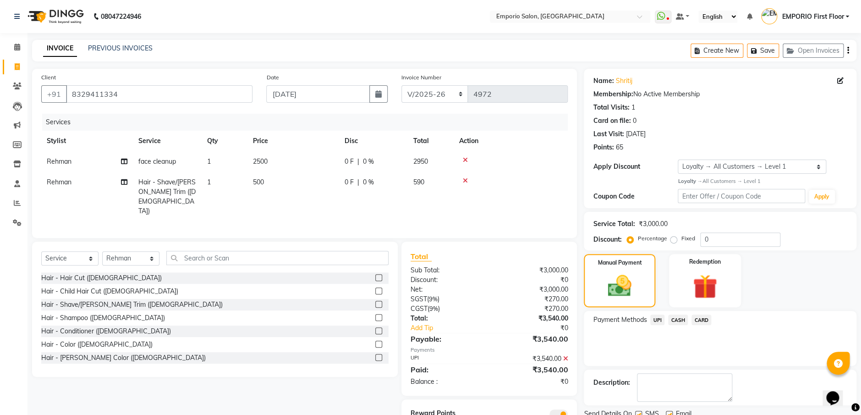
scroll to position [35, 0]
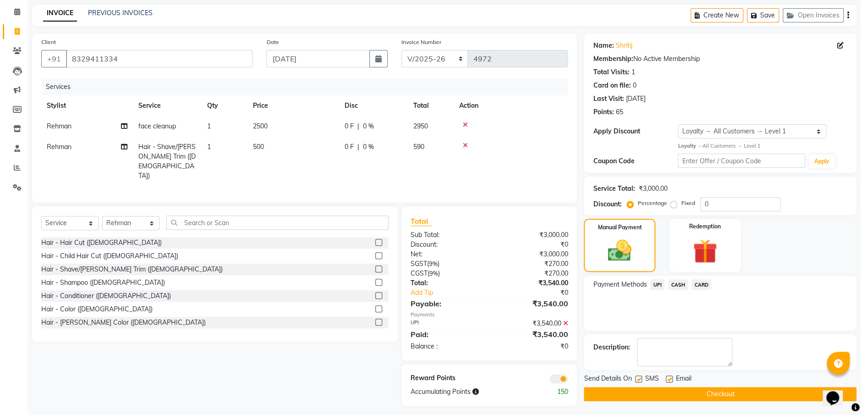
click at [718, 400] on button "Checkout" at bounding box center [720, 394] width 273 height 14
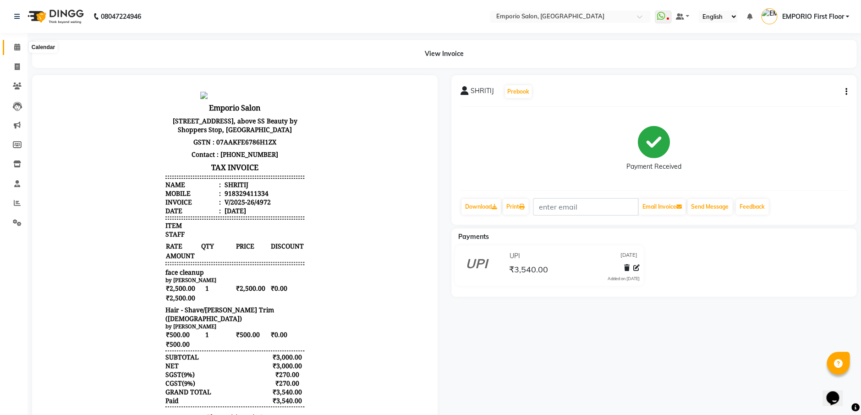
click at [19, 47] on icon at bounding box center [17, 47] width 6 height 7
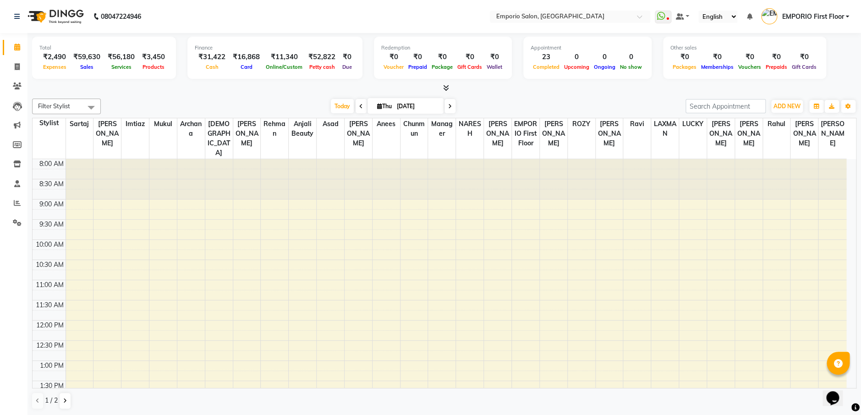
click at [71, 98] on div "Filter Stylist Select All Anees Anjali beauty Archana Asad AYUSH chunmun EMPORI…" at bounding box center [444, 254] width 825 height 318
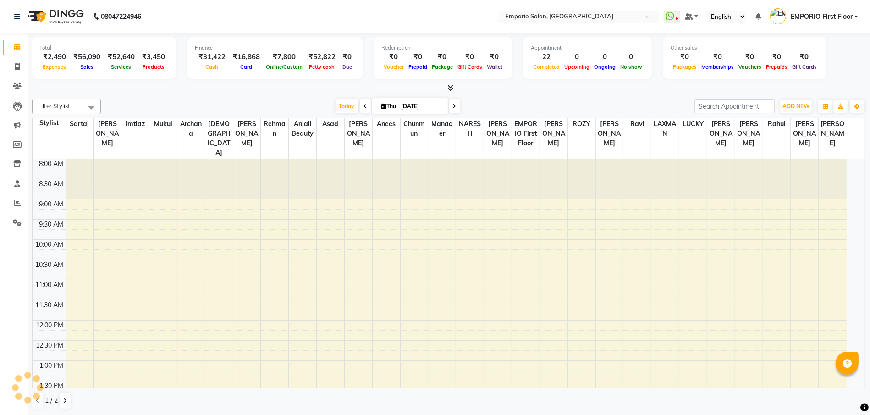
select select "en"
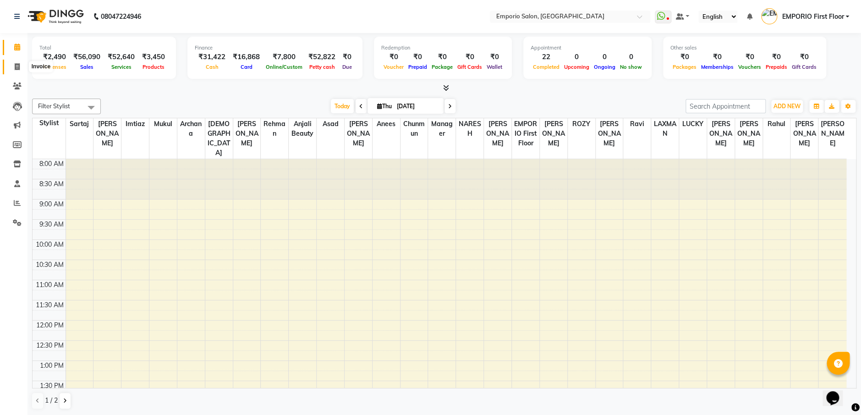
click at [22, 64] on span at bounding box center [17, 67] width 16 height 11
select select "service"
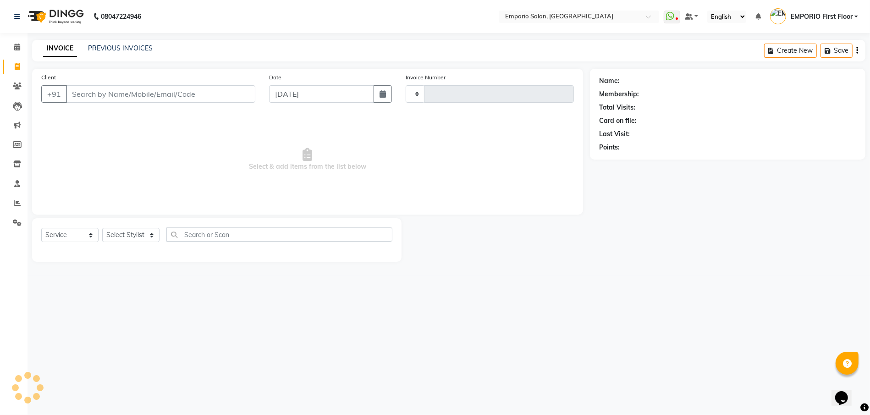
type input "4972"
select select "6332"
click at [117, 45] on link "PREVIOUS INVOICES" at bounding box center [120, 48] width 65 height 8
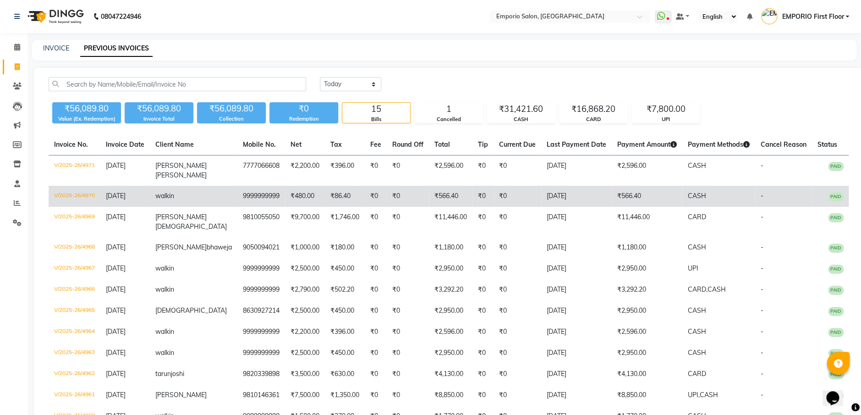
click at [635, 207] on td "₹566.40" at bounding box center [647, 196] width 71 height 21
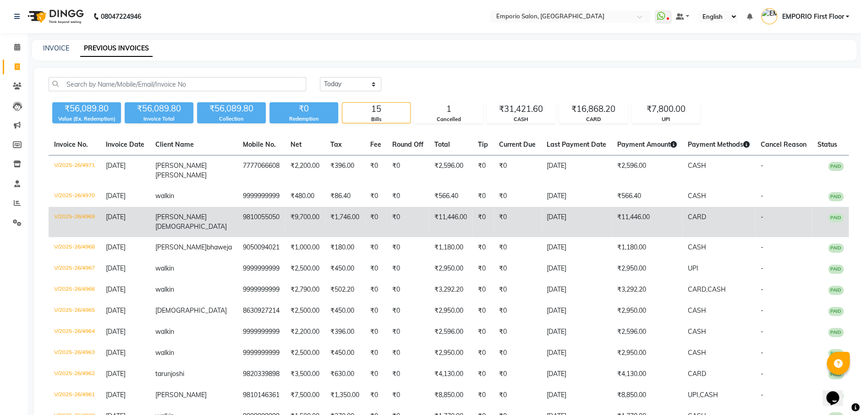
click at [612, 220] on td "₹11,446.00" at bounding box center [647, 222] width 71 height 30
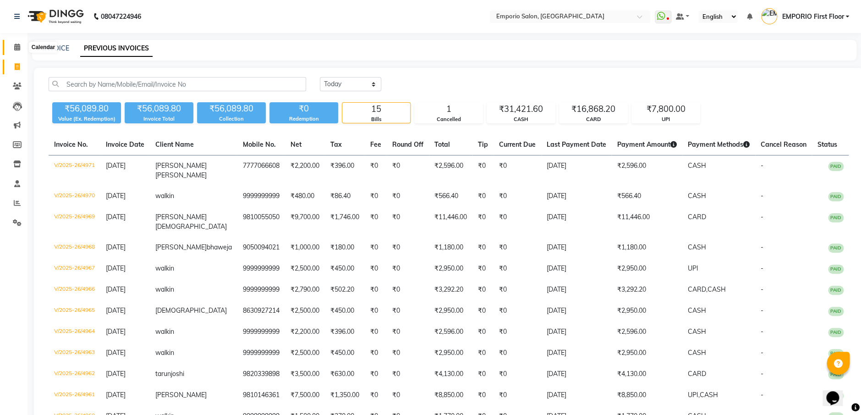
click at [19, 45] on icon at bounding box center [17, 47] width 6 height 7
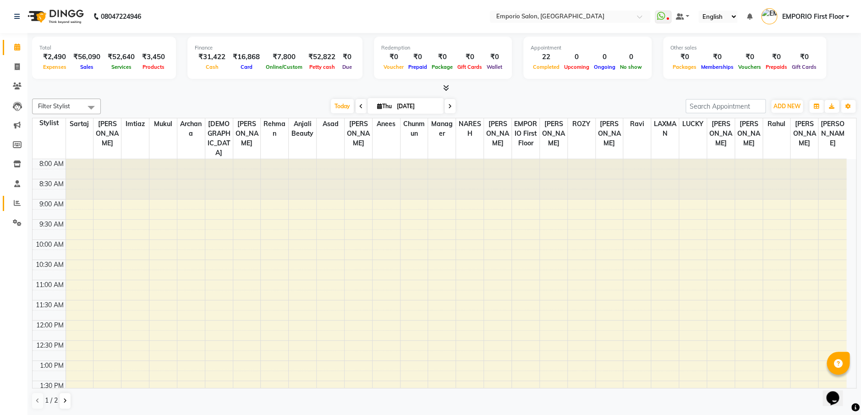
click at [10, 201] on span at bounding box center [17, 203] width 16 height 11
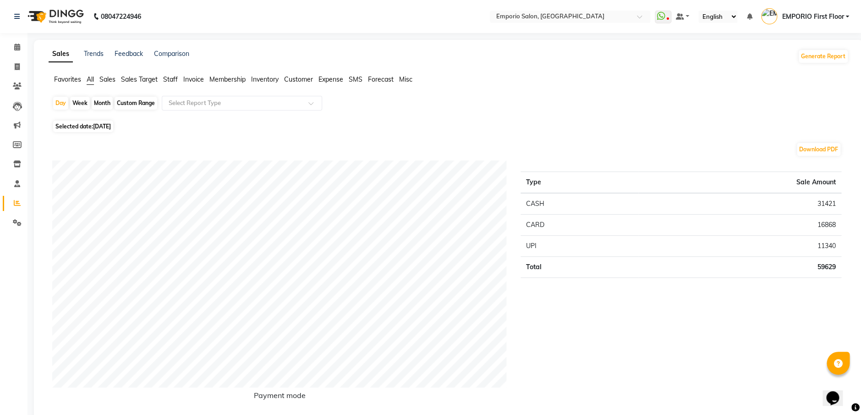
click at [100, 99] on div "Month" at bounding box center [102, 103] width 21 height 13
select select "9"
select select "2025"
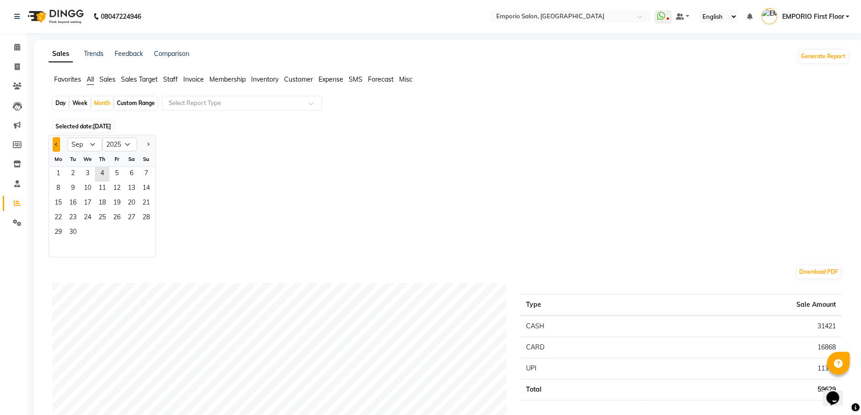
click at [57, 145] on button "Previous month" at bounding box center [56, 144] width 7 height 15
select select "8"
click at [121, 169] on span "1" at bounding box center [117, 174] width 15 height 15
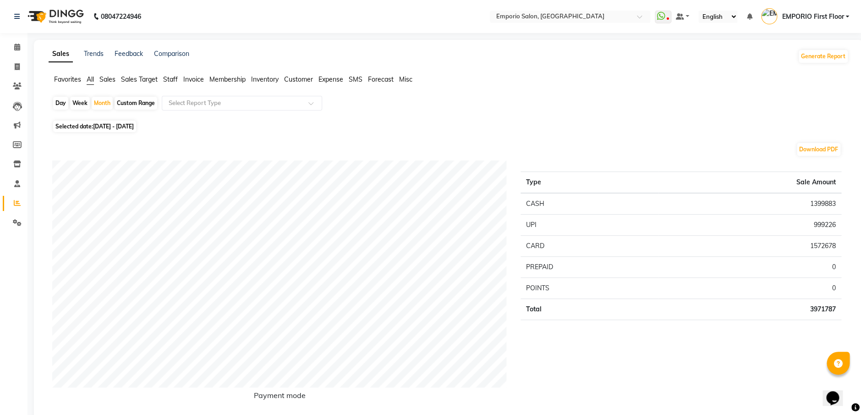
click at [172, 78] on span "Staff" at bounding box center [170, 79] width 15 height 8
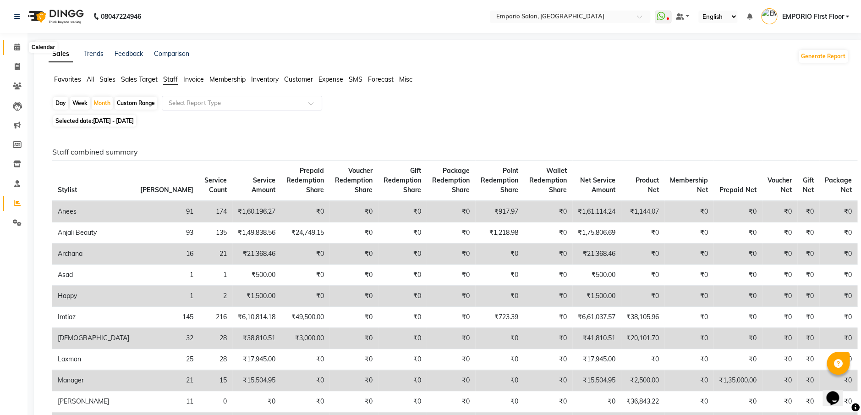
click at [22, 44] on span at bounding box center [17, 47] width 16 height 11
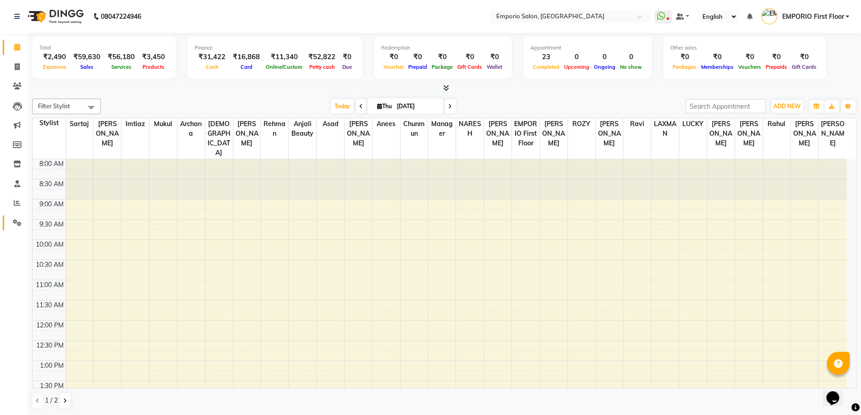
click at [16, 215] on link "Settings" at bounding box center [14, 222] width 22 height 15
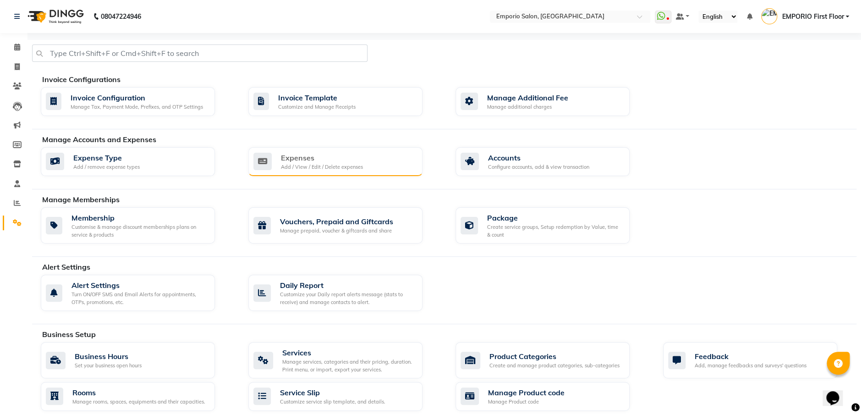
click at [327, 162] on div "Expenses" at bounding box center [322, 157] width 82 height 11
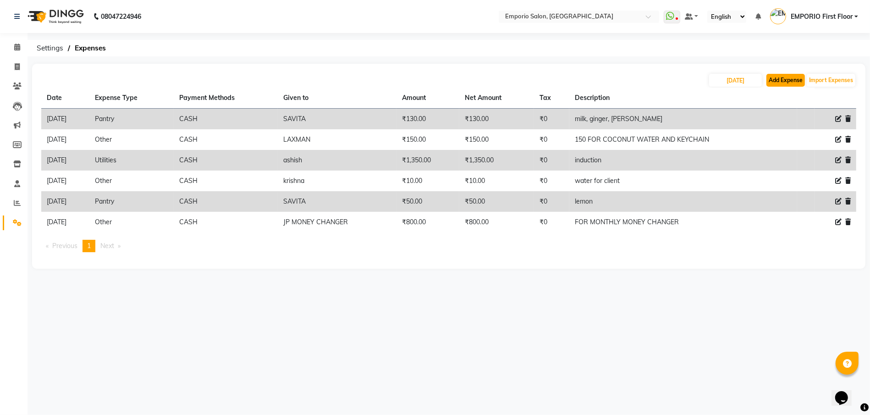
click at [786, 81] on button "Add Expense" at bounding box center [785, 80] width 39 height 13
select select "1"
select select "5330"
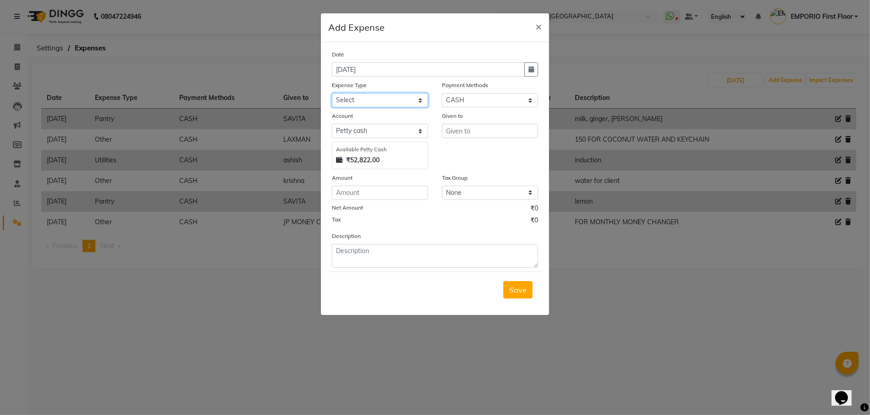
click at [391, 95] on select "Select Advance Salary Bank charges Car maintenance Cash transfer to bank Cash t…" at bounding box center [380, 100] width 96 height 14
select select "18"
click at [332, 93] on select "Select Advance Salary Bank charges Car maintenance Cash transfer to bank Cash t…" at bounding box center [380, 100] width 96 height 14
click at [506, 130] on input "text" at bounding box center [490, 131] width 96 height 14
type input "b"
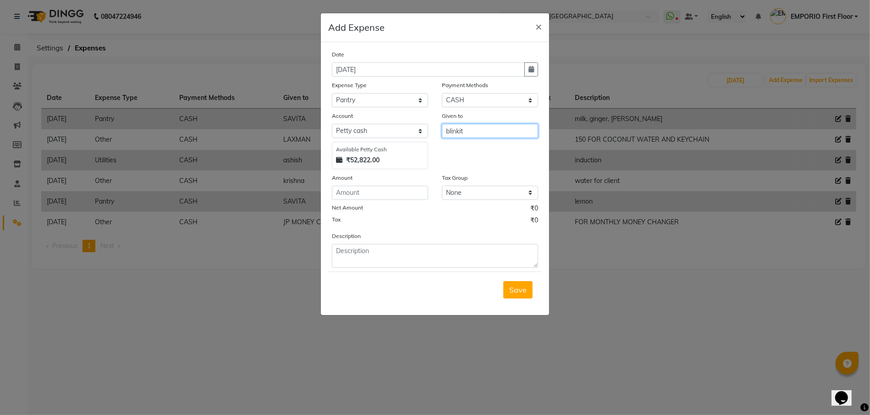
type input "blinkit"
click at [381, 195] on input "number" at bounding box center [380, 193] width 96 height 14
type input "410"
click at [413, 253] on textarea at bounding box center [435, 256] width 206 height 24
type textarea "milk , sugar , tea leaf"
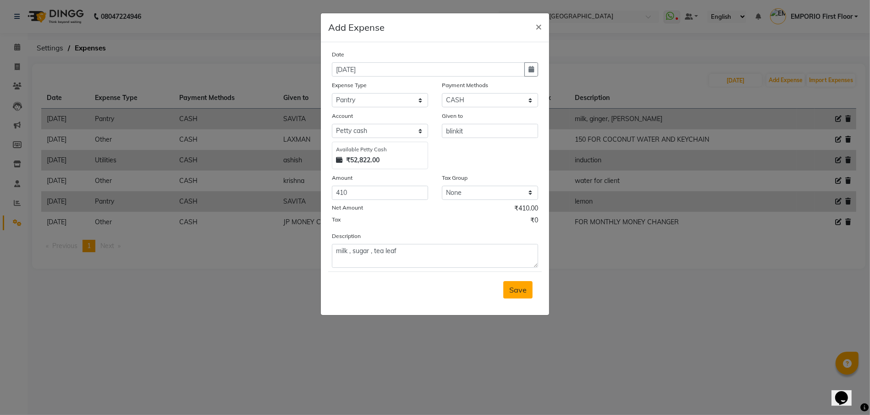
click at [523, 294] on button "Save" at bounding box center [517, 289] width 29 height 17
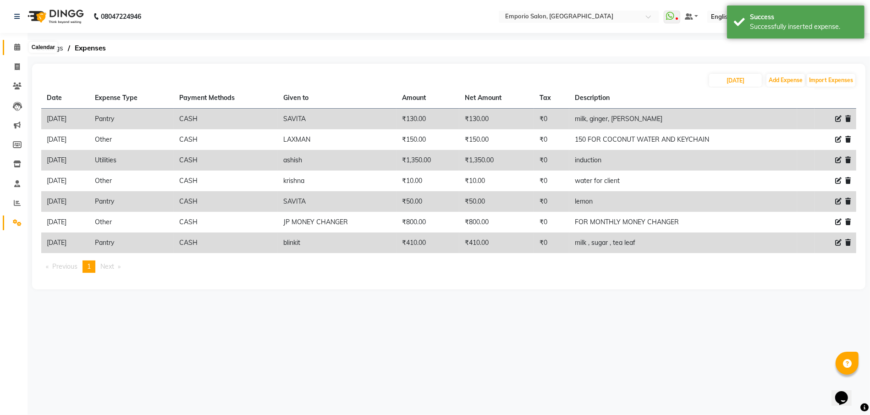
click at [17, 44] on icon at bounding box center [17, 47] width 6 height 7
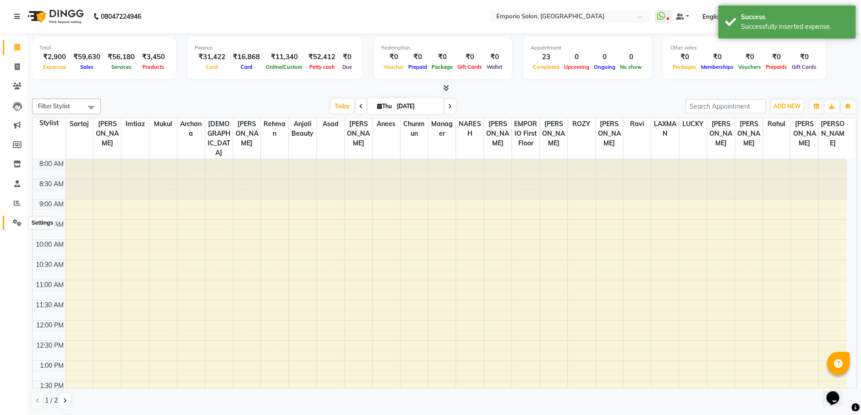
click at [11, 222] on span at bounding box center [17, 223] width 16 height 11
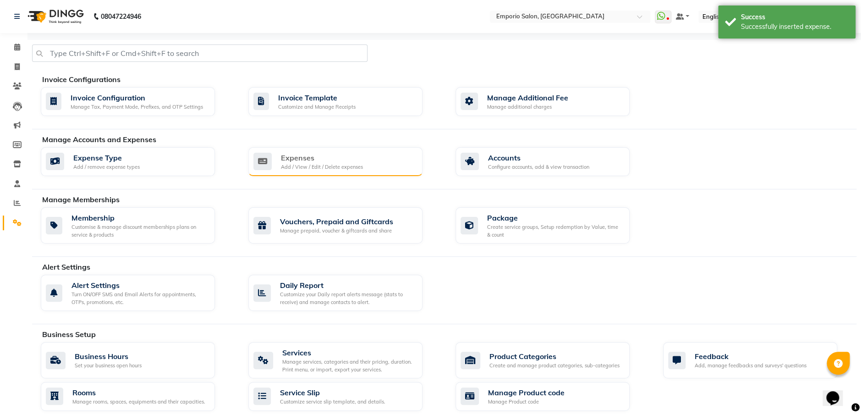
click at [304, 171] on div "Expenses Add / View / Edit / Delete expenses" at bounding box center [335, 161] width 174 height 29
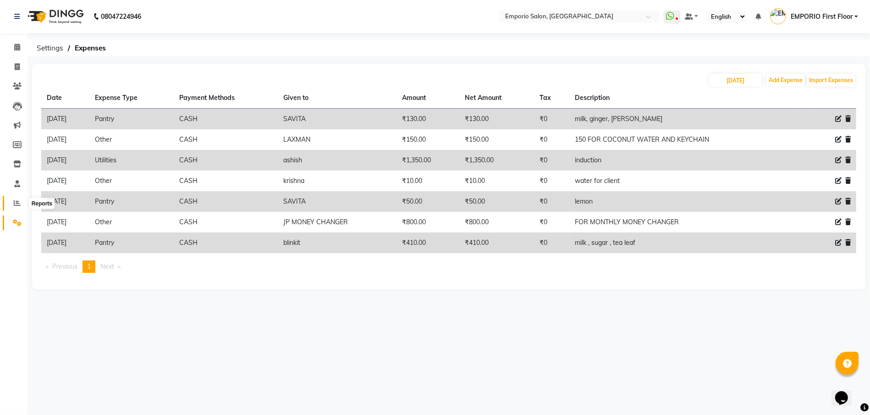
click at [15, 206] on span at bounding box center [17, 203] width 16 height 11
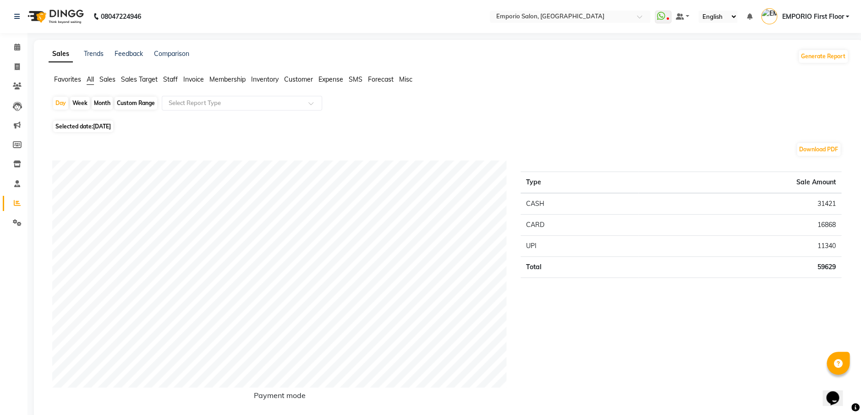
click at [172, 78] on span "Staff" at bounding box center [170, 79] width 15 height 8
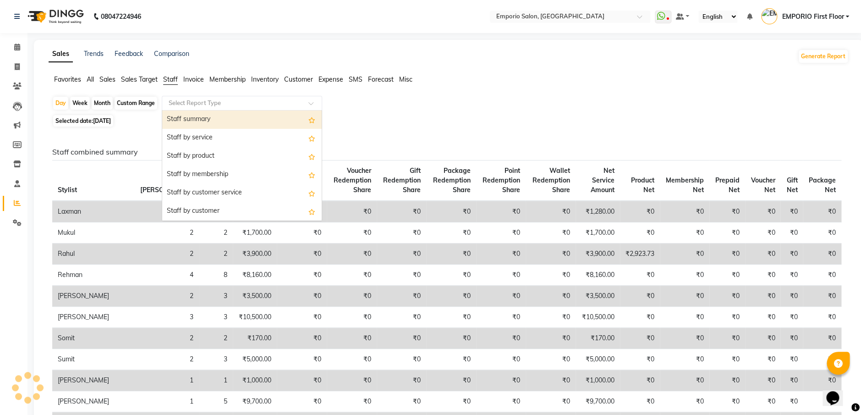
click at [203, 106] on input "text" at bounding box center [233, 103] width 132 height 9
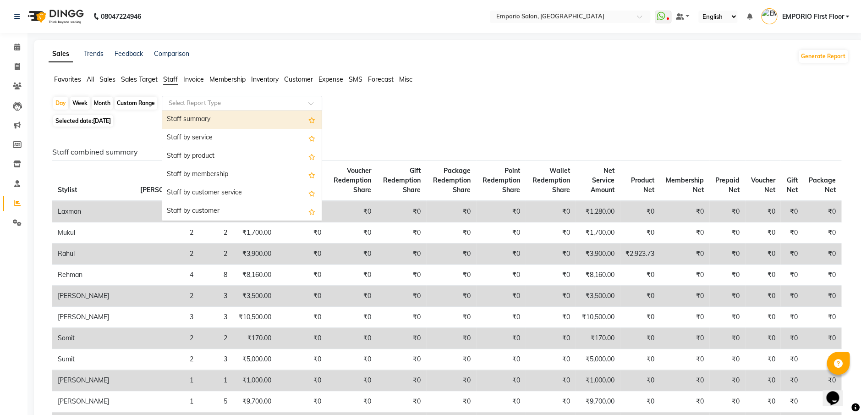
click at [230, 101] on input "text" at bounding box center [233, 103] width 132 height 9
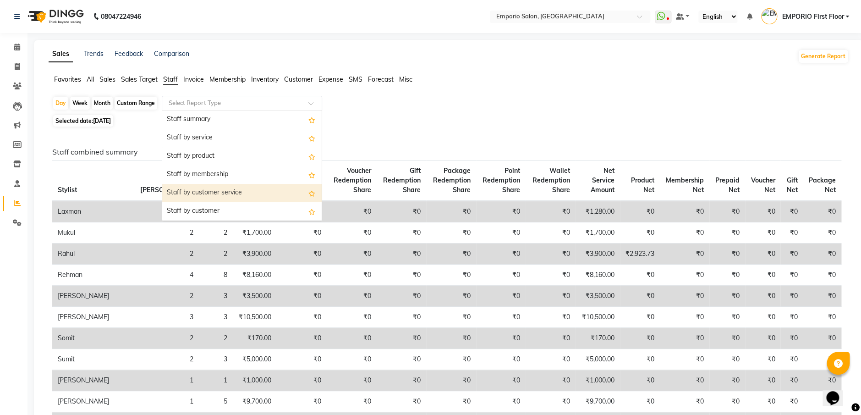
click at [228, 193] on div "Staff by customer service" at bounding box center [242, 193] width 160 height 18
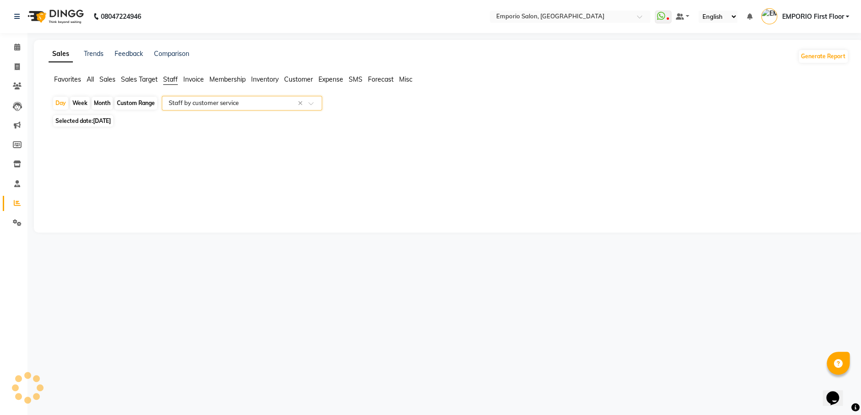
select select "filtered_report"
select select "csv"
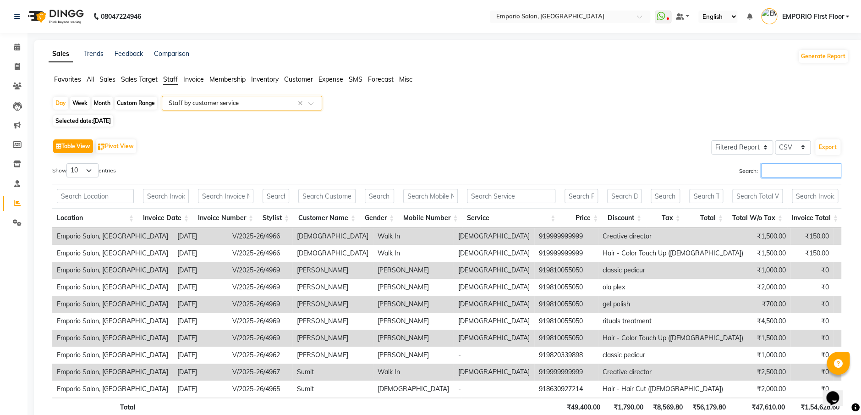
click at [764, 176] on input "Search:" at bounding box center [801, 170] width 80 height 14
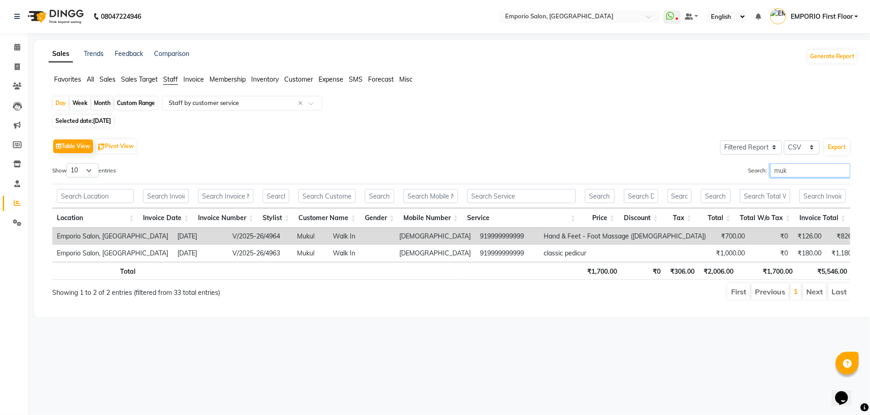
type input "muku"
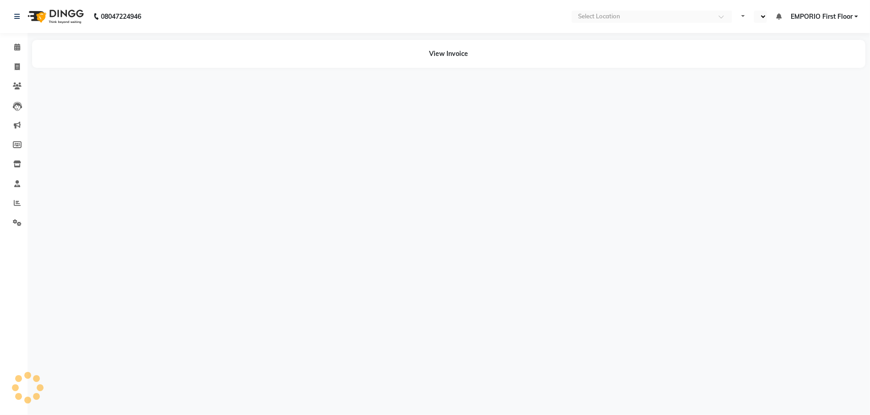
select select "en"
